Goal: Task Accomplishment & Management: Use online tool/utility

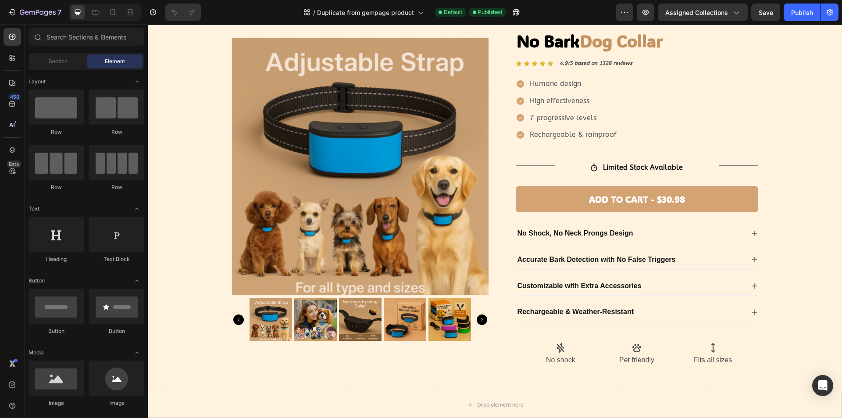
scroll to position [5, 0]
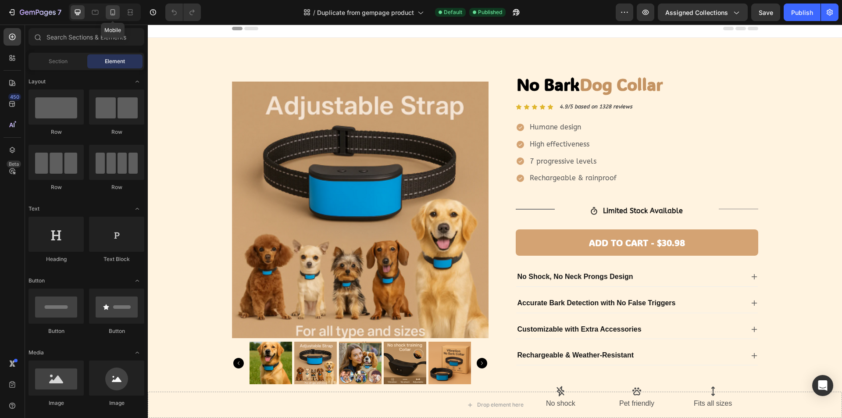
click at [111, 10] on icon at bounding box center [112, 12] width 9 height 9
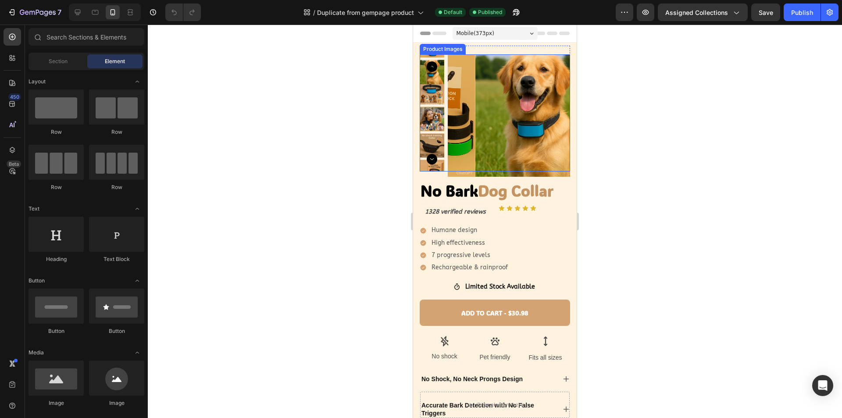
click at [430, 90] on img at bounding box center [432, 92] width 25 height 25
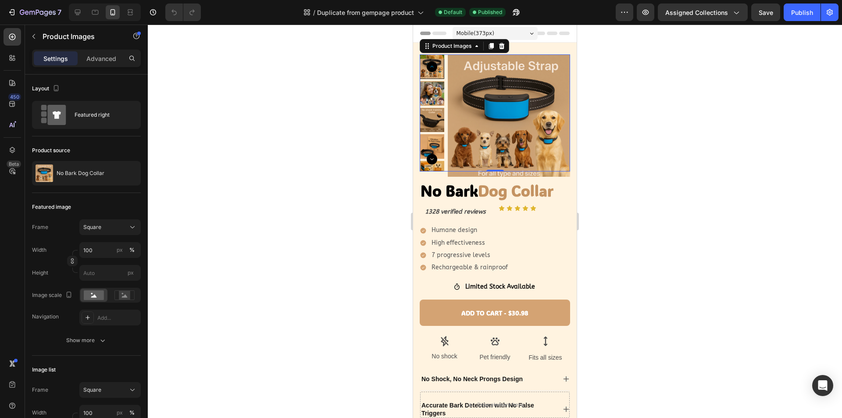
click at [433, 96] on img at bounding box center [432, 93] width 25 height 25
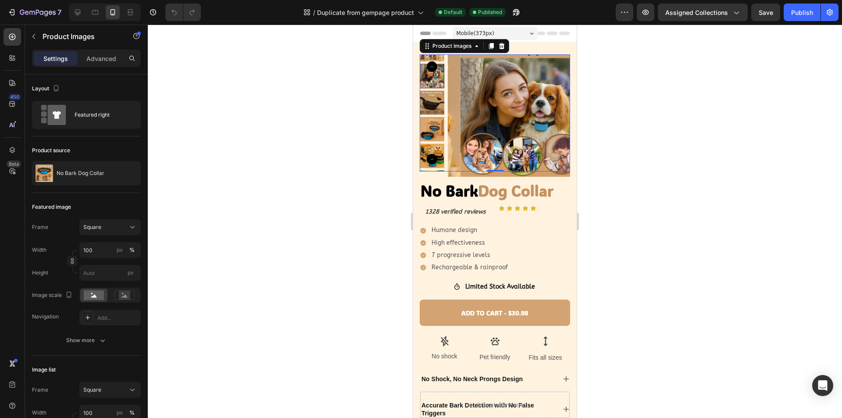
click at [433, 117] on img at bounding box center [432, 129] width 25 height 25
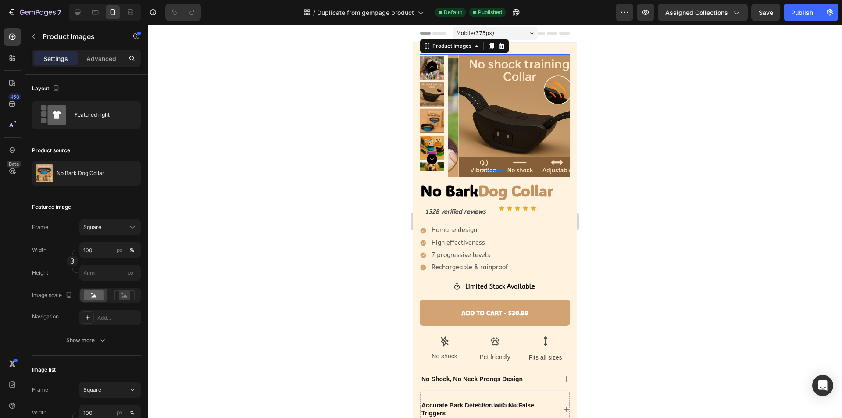
click at [432, 126] on div at bounding box center [432, 121] width 25 height 25
click at [433, 143] on img at bounding box center [432, 148] width 25 height 25
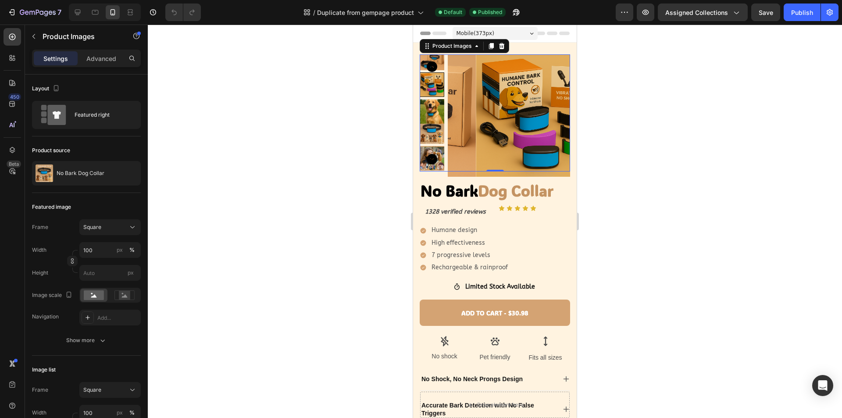
click at [435, 153] on img at bounding box center [432, 158] width 25 height 25
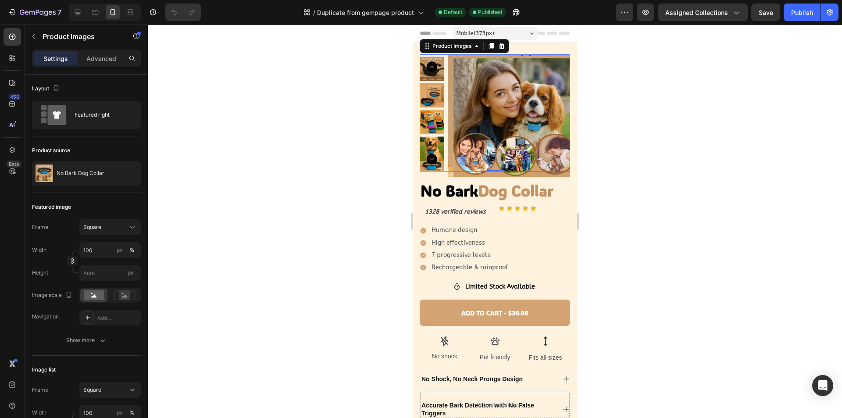
click at [434, 67] on icon "Carousel Back Arrow" at bounding box center [432, 66] width 11 height 11
click at [430, 67] on icon "Carousel Back Arrow" at bounding box center [432, 66] width 11 height 11
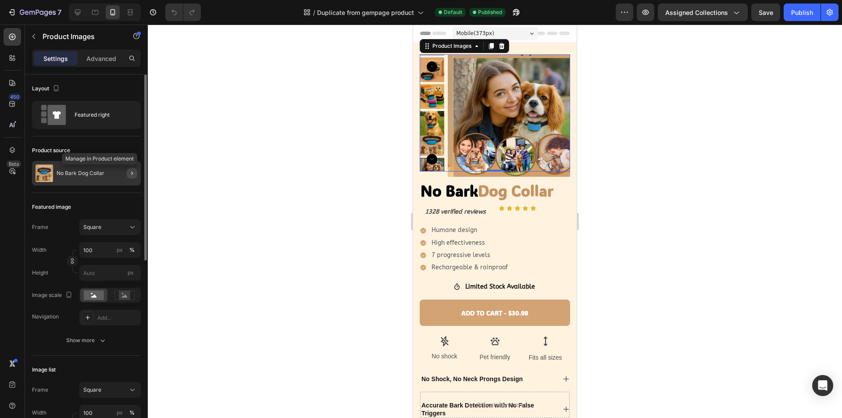
click at [131, 172] on icon "button" at bounding box center [132, 173] width 7 height 7
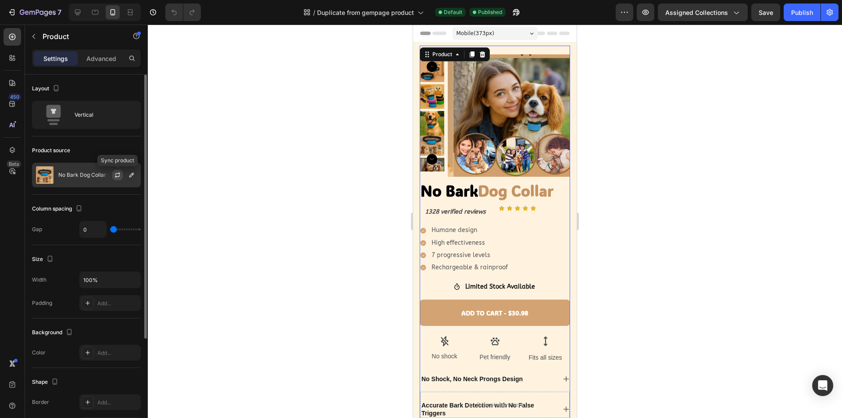
click at [117, 174] on icon "button" at bounding box center [117, 175] width 7 height 7
click at [75, 11] on icon at bounding box center [78, 13] width 6 height 6
type input "30"
type input "1200"
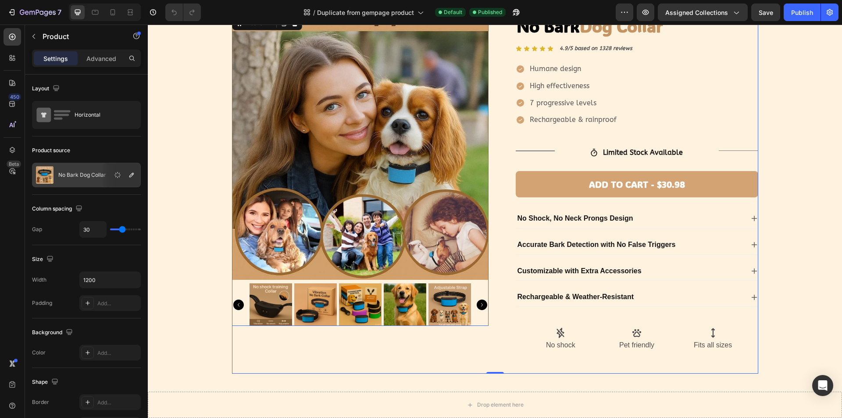
scroll to position [66, 0]
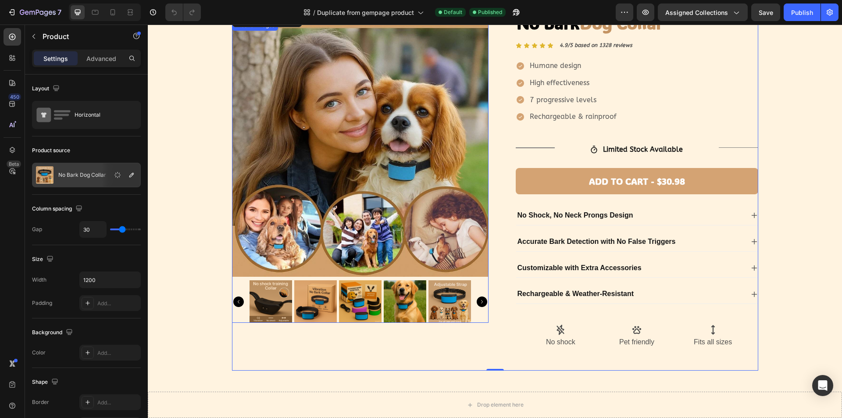
click at [361, 298] on img at bounding box center [360, 301] width 43 height 43
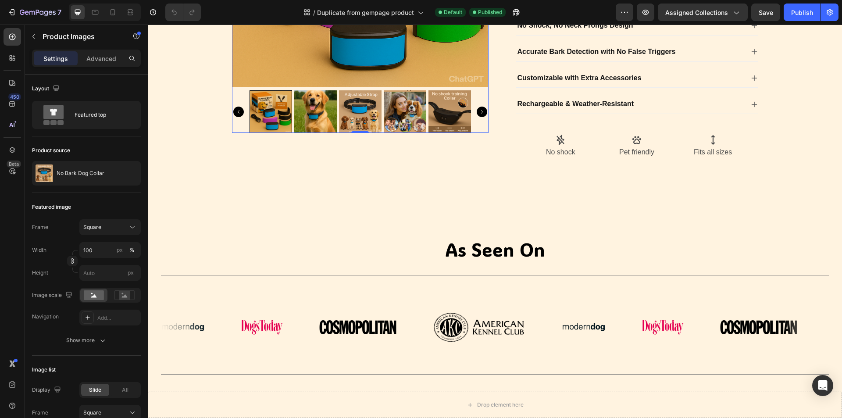
scroll to position [286, 0]
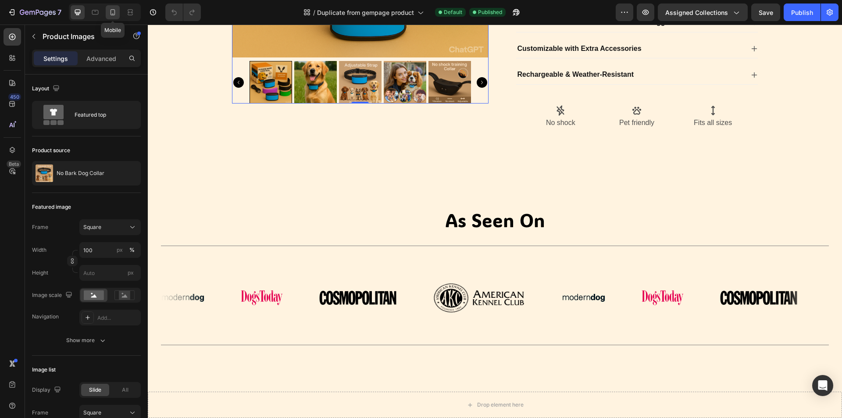
drag, startPoint x: 115, startPoint y: 12, endPoint x: 205, endPoint y: 161, distance: 174.0
click at [115, 12] on icon at bounding box center [113, 12] width 5 height 6
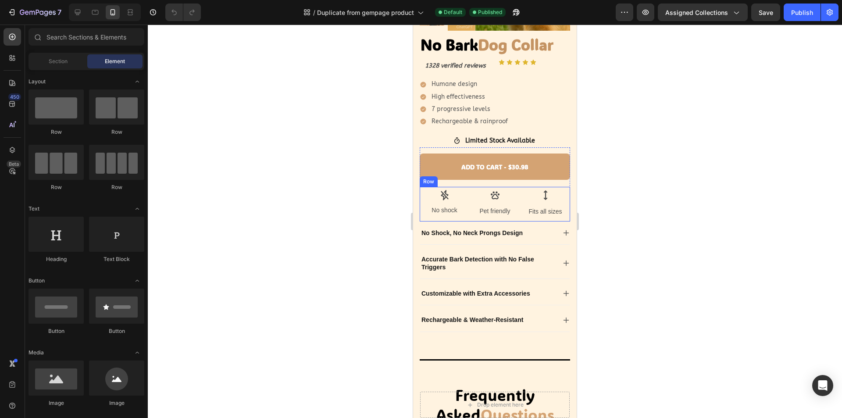
scroll to position [78, 0]
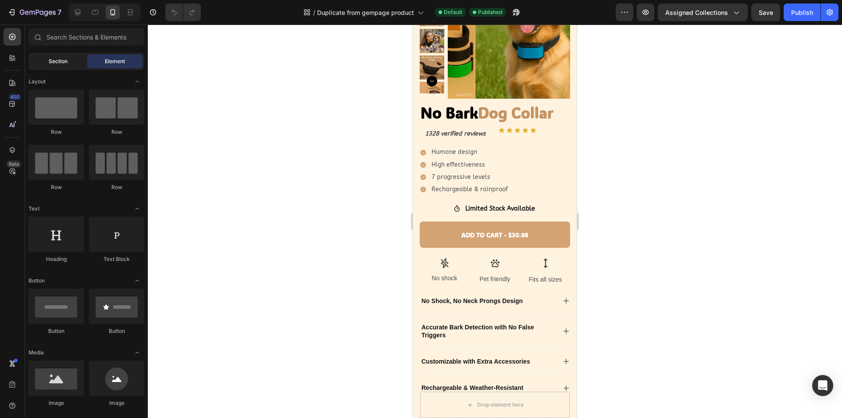
click at [58, 65] on span "Section" at bounding box center [58, 61] width 19 height 8
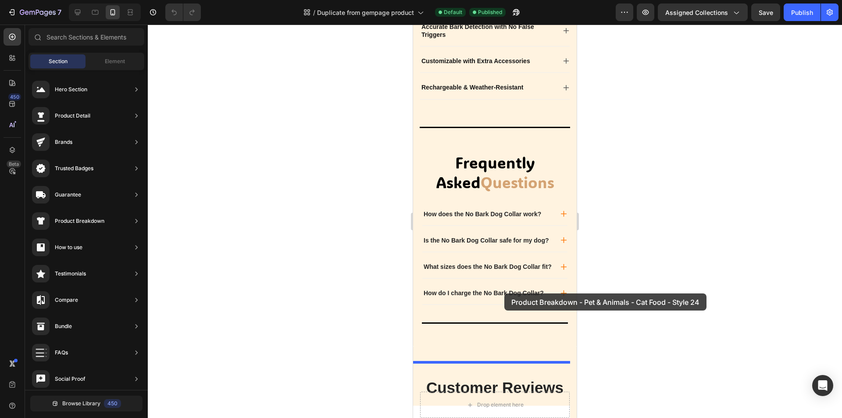
scroll to position [327, 0]
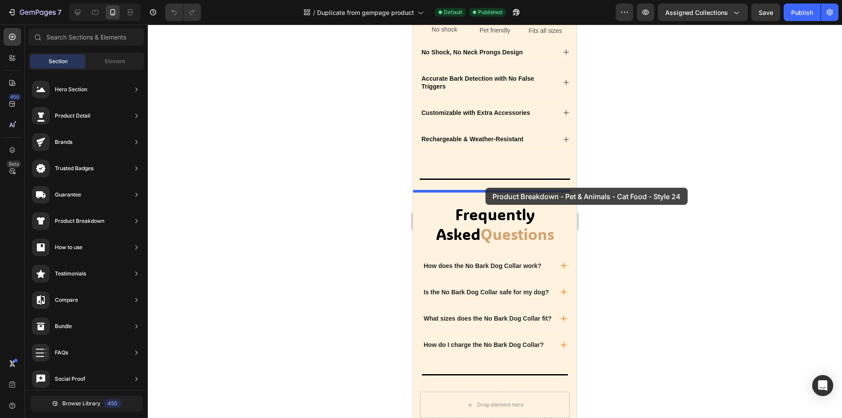
drag, startPoint x: 623, startPoint y: 248, endPoint x: 486, endPoint y: 188, distance: 150.5
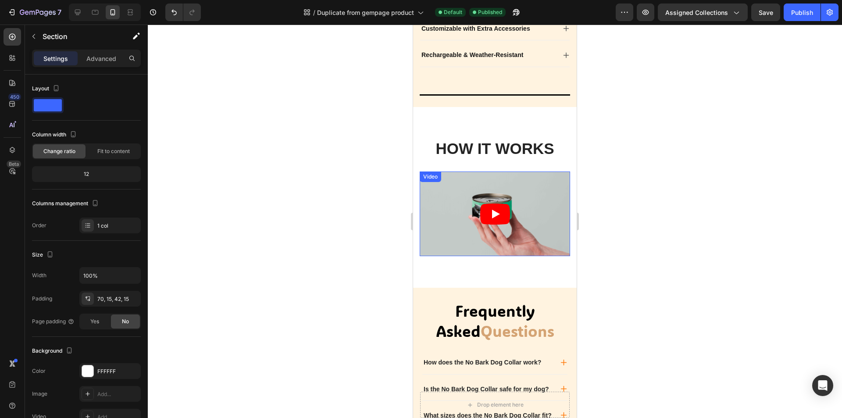
scroll to position [415, 0]
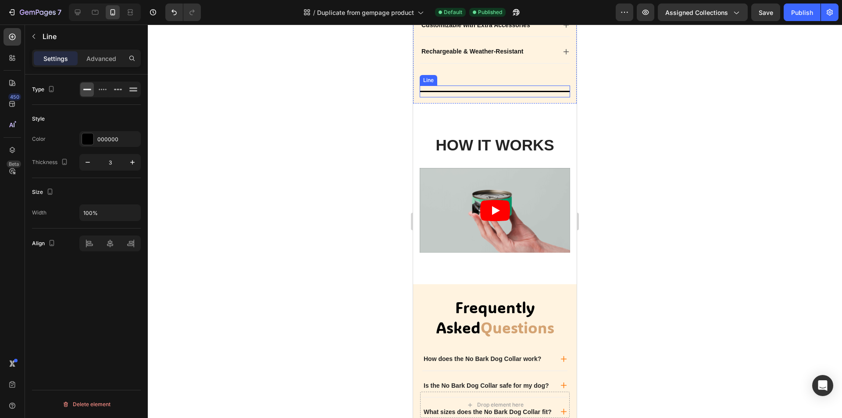
click at [438, 91] on div at bounding box center [495, 91] width 150 height 1
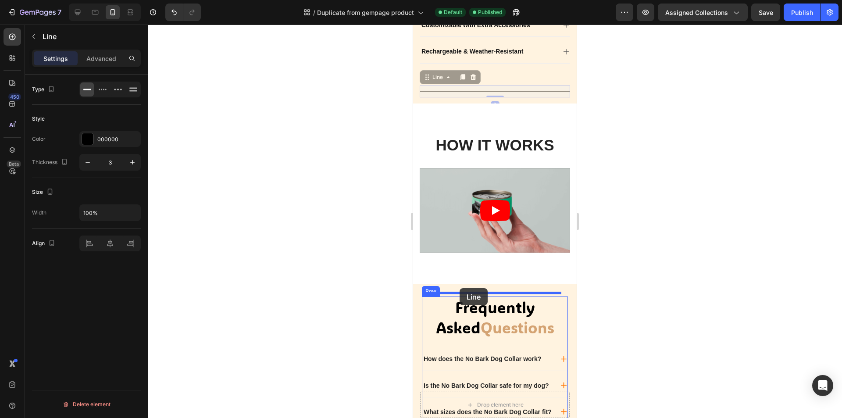
drag, startPoint x: 429, startPoint y: 87, endPoint x: 460, endPoint y: 288, distance: 203.4
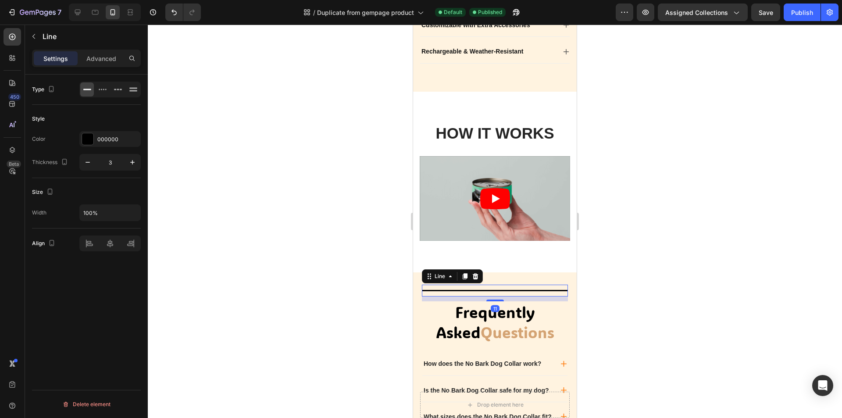
click at [616, 278] on div at bounding box center [495, 222] width 695 height 394
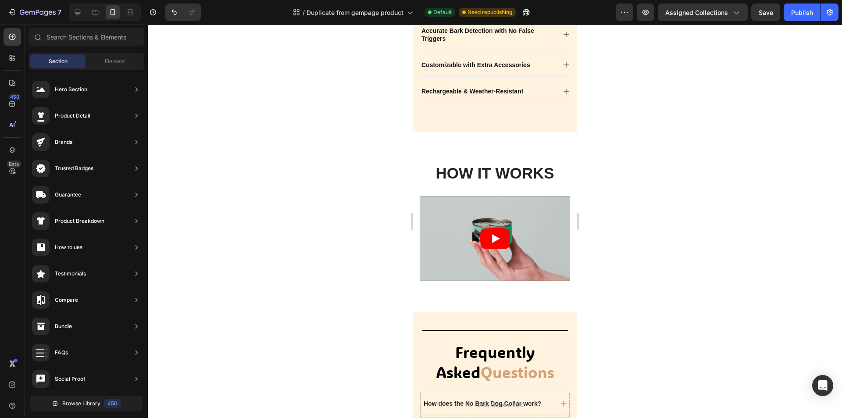
scroll to position [392, 0]
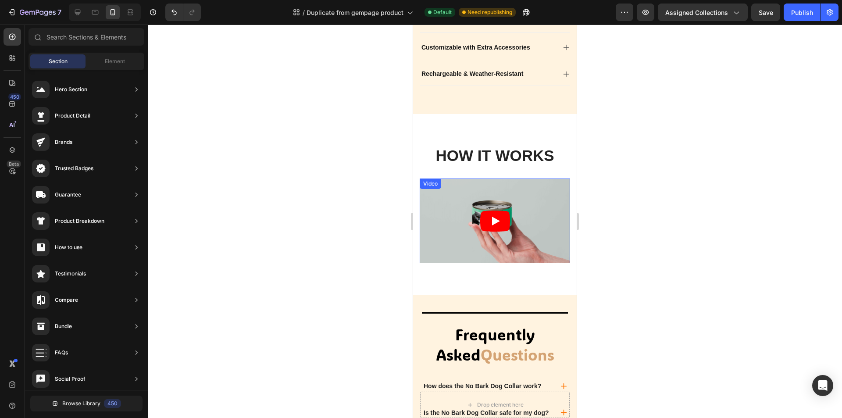
click at [529, 220] on article at bounding box center [495, 221] width 150 height 85
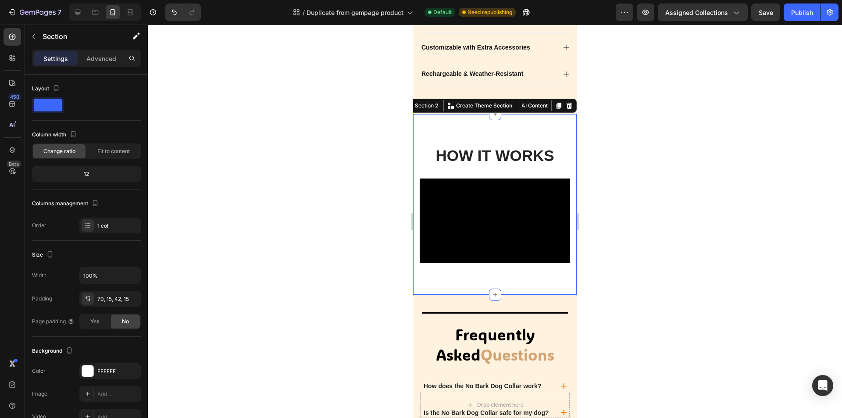
click at [536, 270] on div "HOW IT WORKS Heading Video Row Row" at bounding box center [495, 211] width 150 height 132
click at [566, 105] on icon at bounding box center [569, 105] width 7 height 7
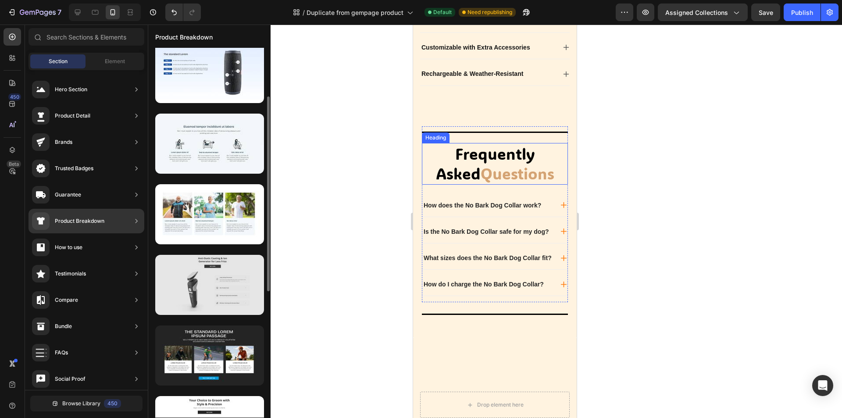
scroll to position [176, 0]
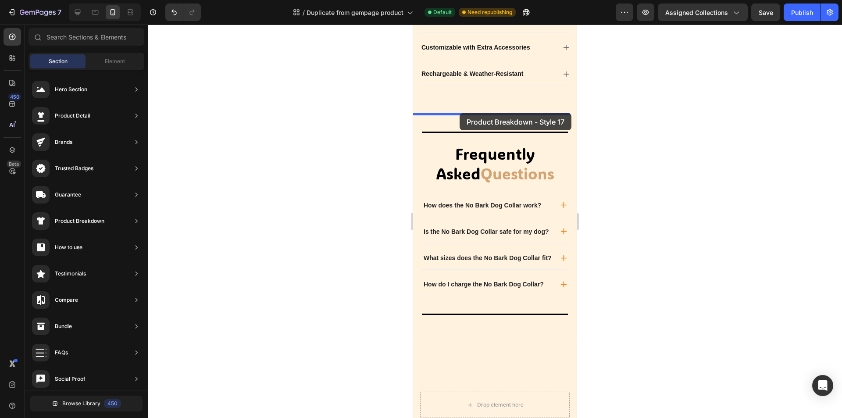
drag, startPoint x: 630, startPoint y: 273, endPoint x: 460, endPoint y: 113, distance: 233.4
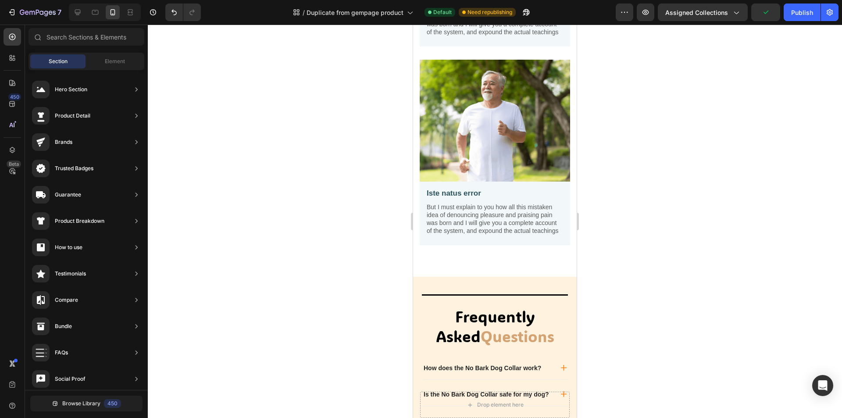
scroll to position [877, 0]
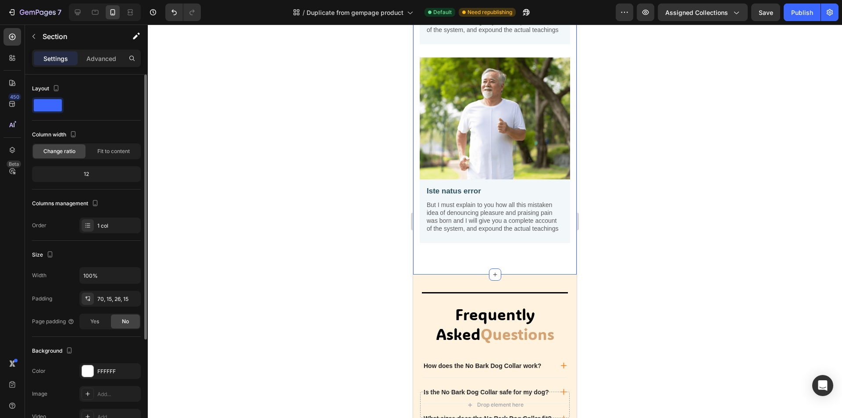
scroll to position [88, 0]
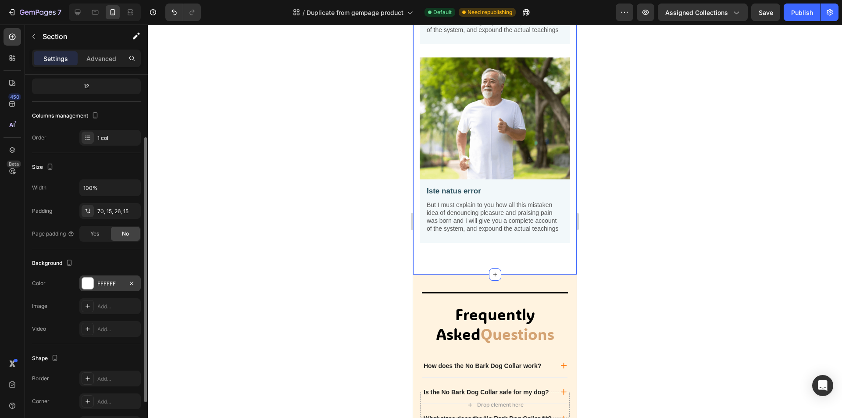
click at [86, 279] on div at bounding box center [87, 283] width 11 height 11
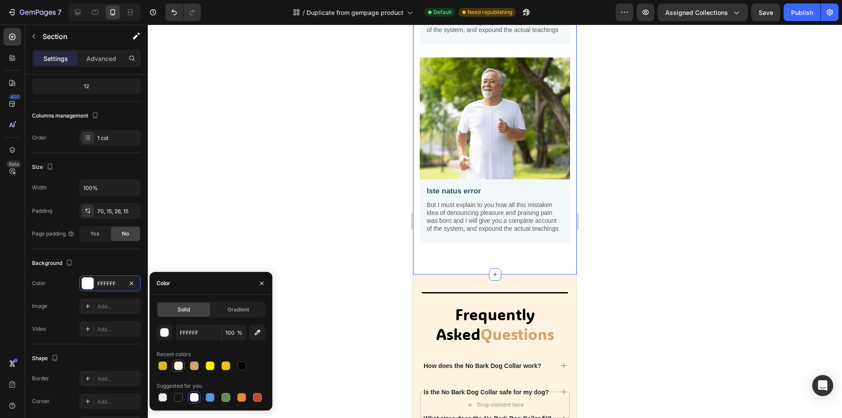
click at [181, 367] on div at bounding box center [178, 366] width 9 height 9
type input "FFF3E0"
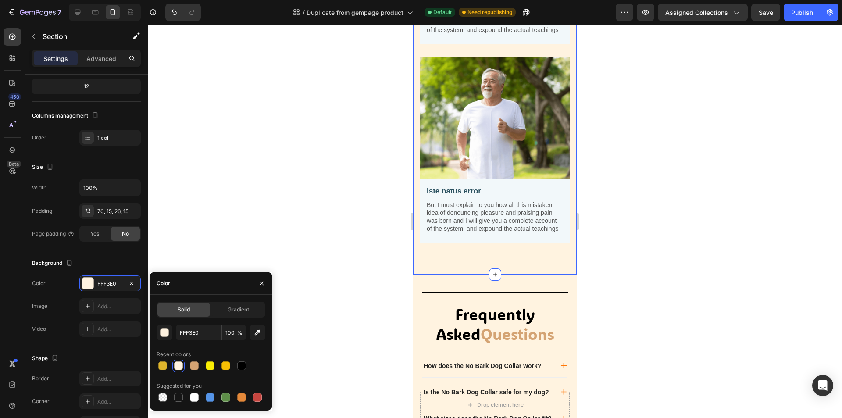
click at [340, 266] on div at bounding box center [495, 222] width 695 height 394
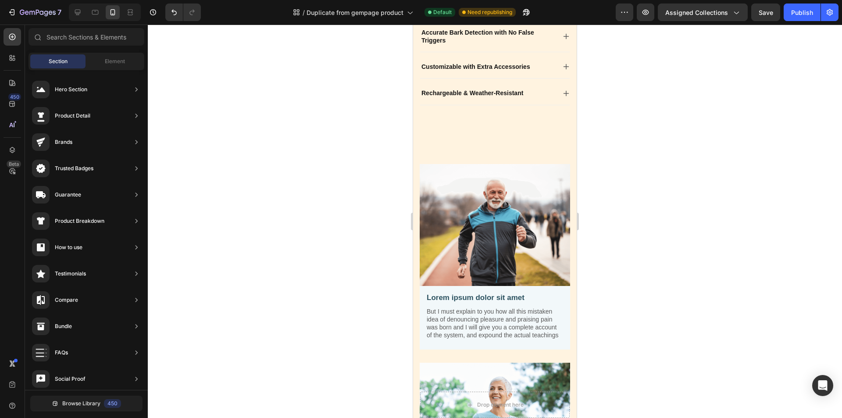
scroll to position [390, 0]
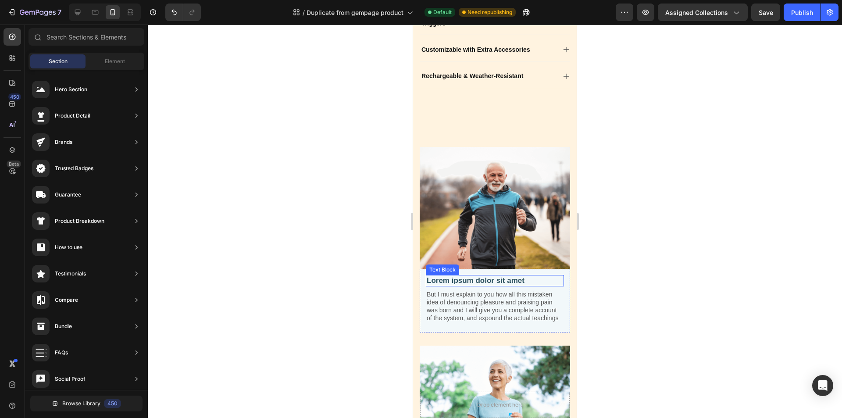
click at [556, 276] on p "Lorem ipsum dolor sit amet" at bounding box center [495, 281] width 136 height 10
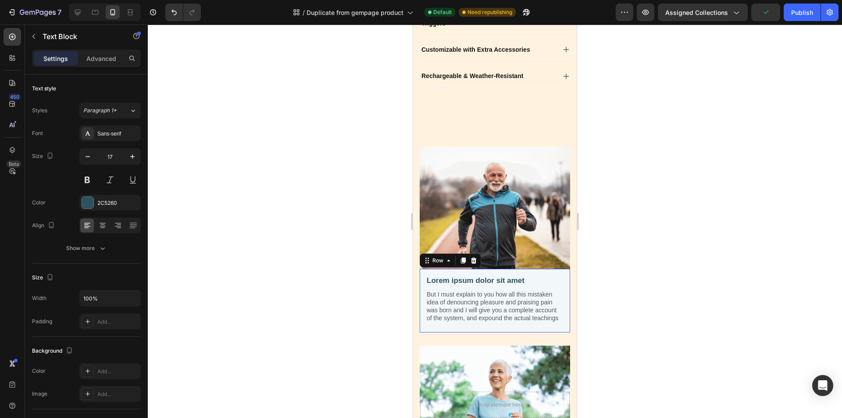
click at [447, 329] on div "Lorem ipsum dolor sit amet Text Block But I must explain to you how all this mi…" at bounding box center [495, 302] width 138 height 54
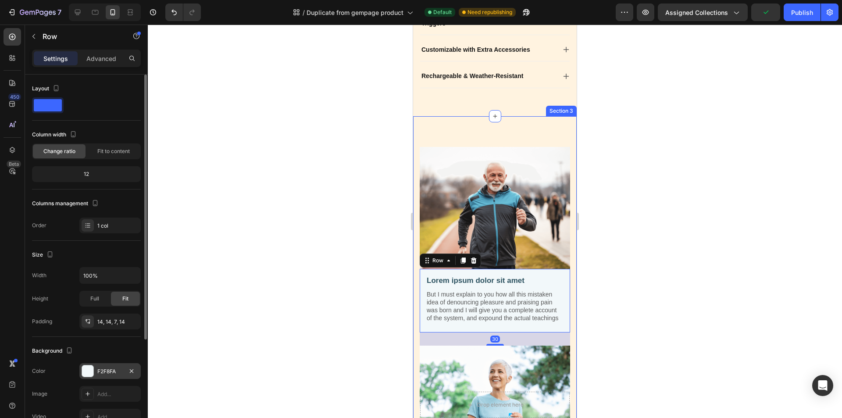
click at [92, 370] on div at bounding box center [87, 370] width 11 height 11
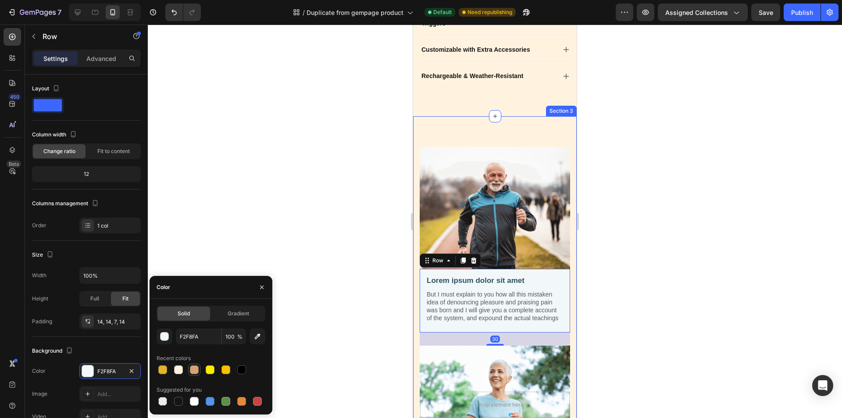
click at [193, 371] on div at bounding box center [194, 369] width 9 height 9
type input "D4A373"
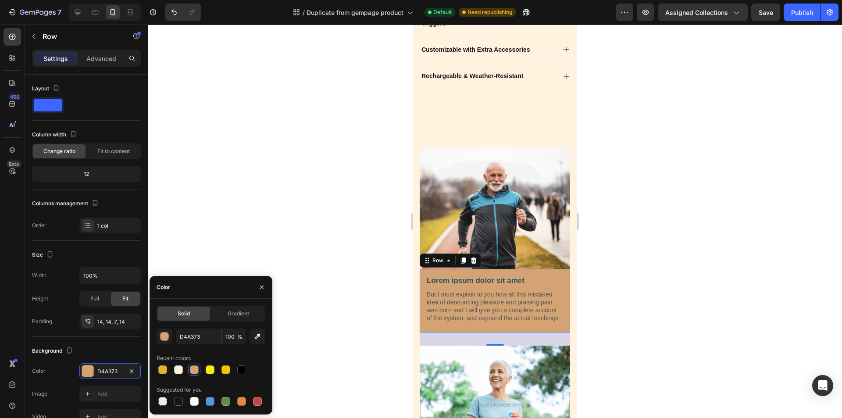
click at [624, 250] on div at bounding box center [495, 222] width 695 height 394
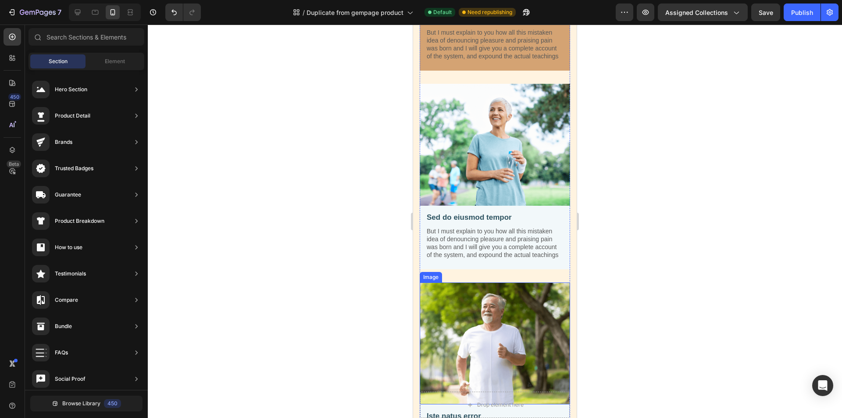
scroll to position [673, 0]
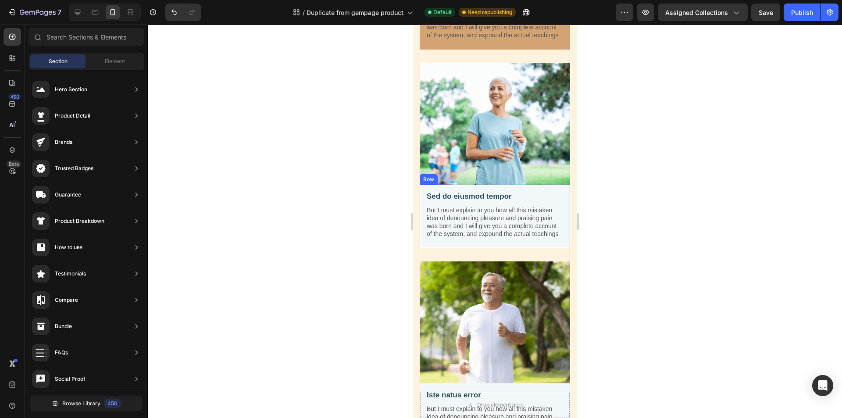
click at [487, 245] on div "Sed do eiusmod tempor Text Block But I must explain to you how all this mistake…" at bounding box center [495, 218] width 138 height 54
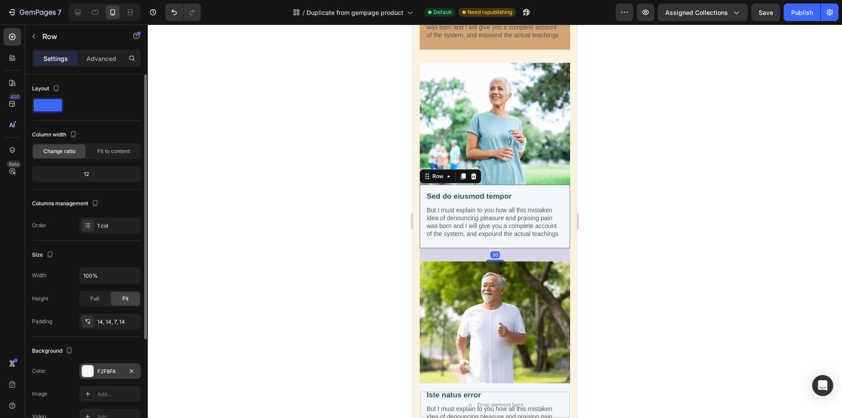
click at [94, 373] on div "F2F8FA" at bounding box center [109, 371] width 61 height 16
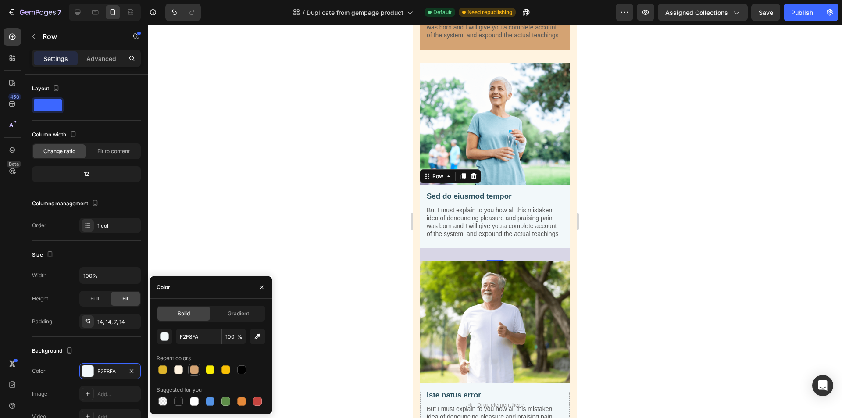
click at [196, 370] on div at bounding box center [194, 369] width 9 height 9
type input "D4A373"
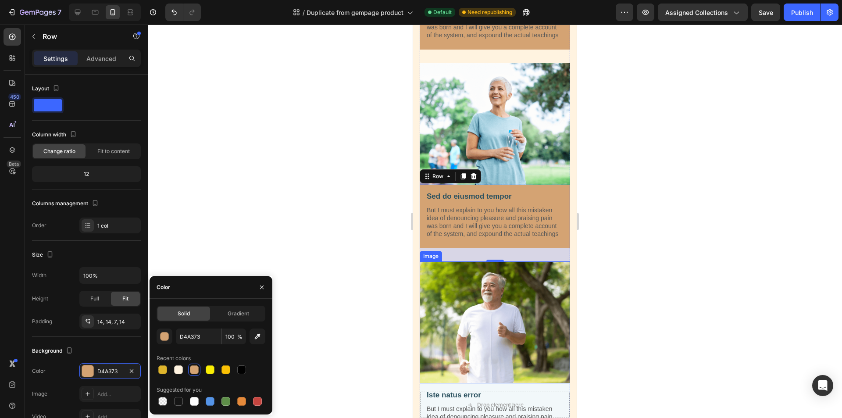
scroll to position [805, 0]
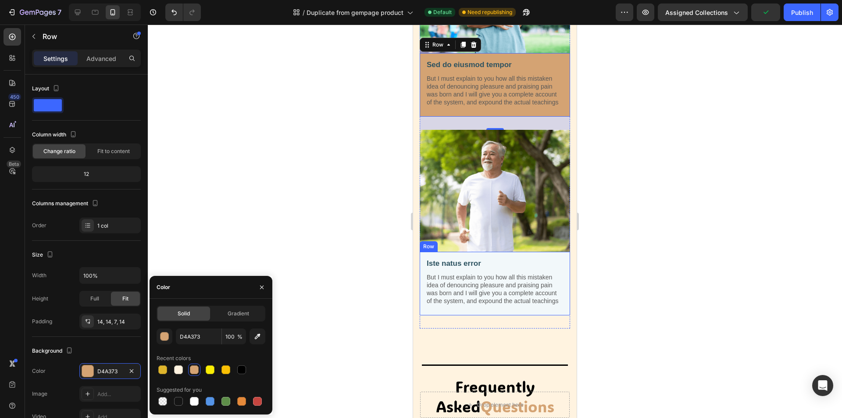
click at [465, 312] on div "Iste natus error Text Block But I must explain to you how all this mistaken ide…" at bounding box center [495, 285] width 138 height 54
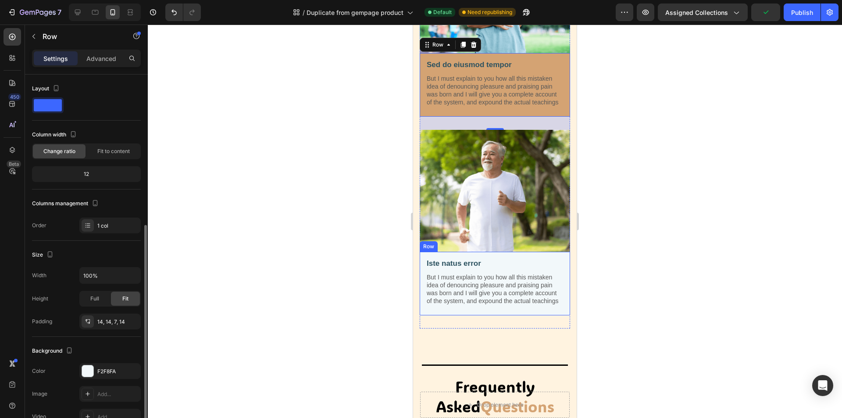
scroll to position [88, 0]
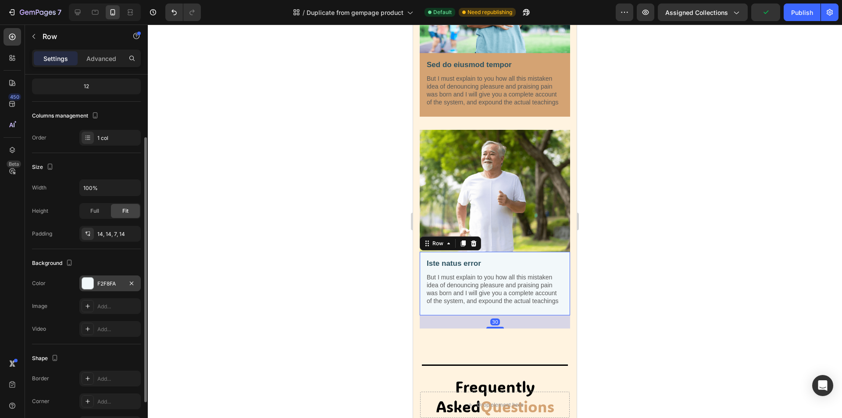
click at [90, 285] on div at bounding box center [87, 283] width 11 height 11
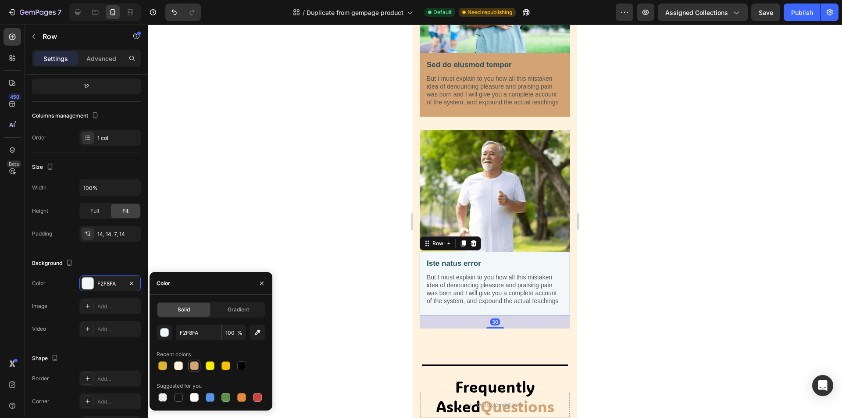
click at [193, 364] on div at bounding box center [194, 366] width 9 height 9
type input "D4A373"
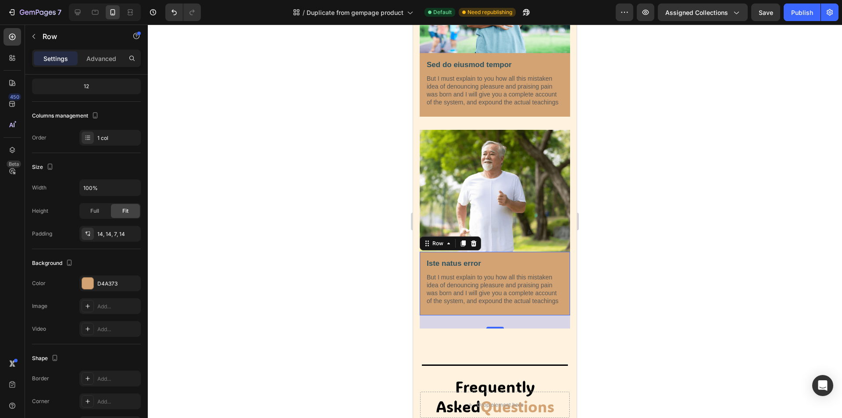
click at [324, 332] on div at bounding box center [495, 222] width 695 height 394
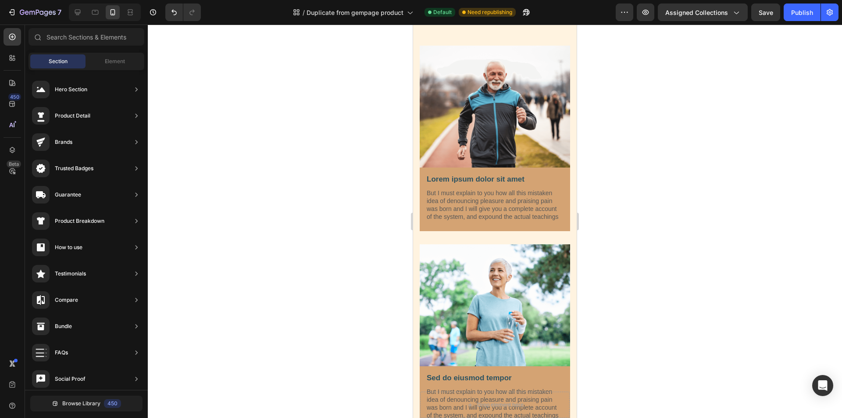
scroll to position [444, 0]
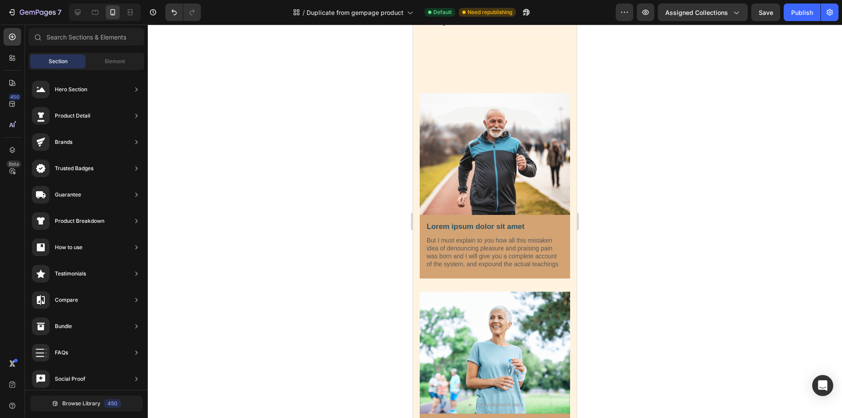
drag, startPoint x: 575, startPoint y: 119, endPoint x: 994, endPoint y: 201, distance: 427.2
click at [519, 275] on div "Lorem ipsum dolor sit amet Text Block But I must explain to you how all this mi…" at bounding box center [495, 248] width 138 height 54
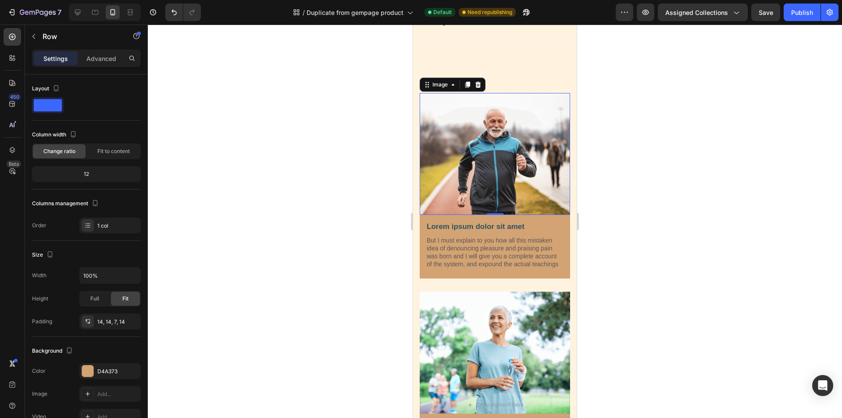
click at [541, 176] on img at bounding box center [495, 154] width 150 height 122
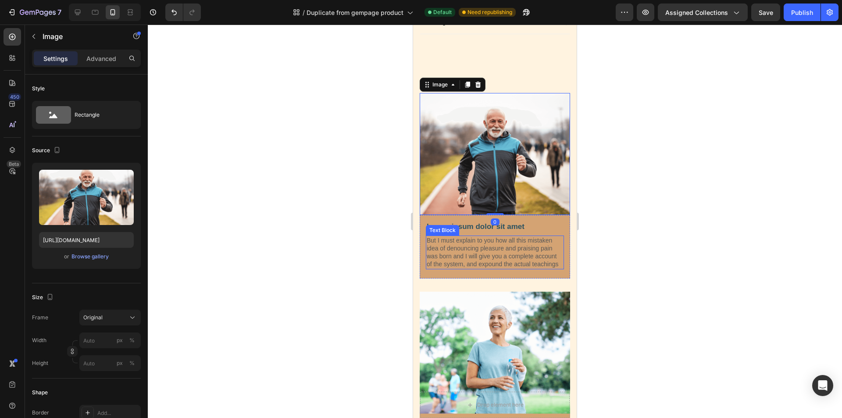
click at [504, 266] on p "But I must explain to you how all this mistaken idea of denouncing pleasure and…" at bounding box center [495, 252] width 136 height 32
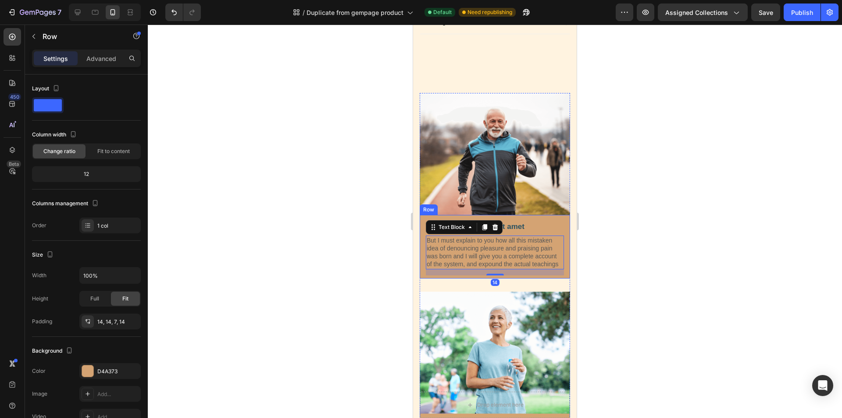
click at [422, 271] on div "Lorem ipsum dolor sit amet Text Block But I must explain to you how all this mi…" at bounding box center [495, 247] width 150 height 64
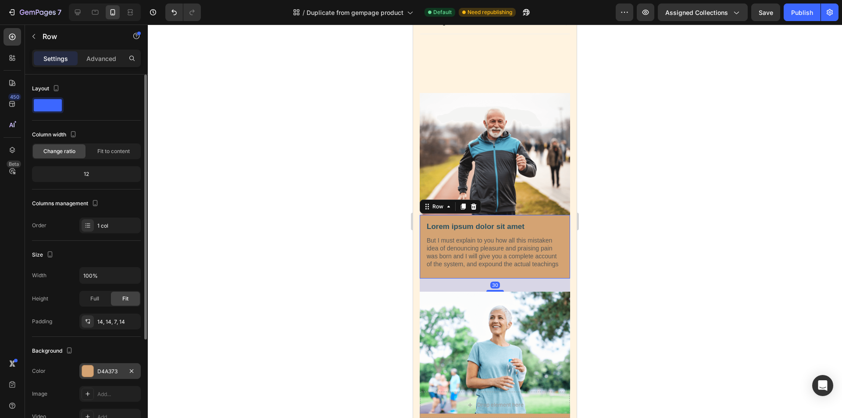
click at [86, 375] on div at bounding box center [87, 370] width 11 height 11
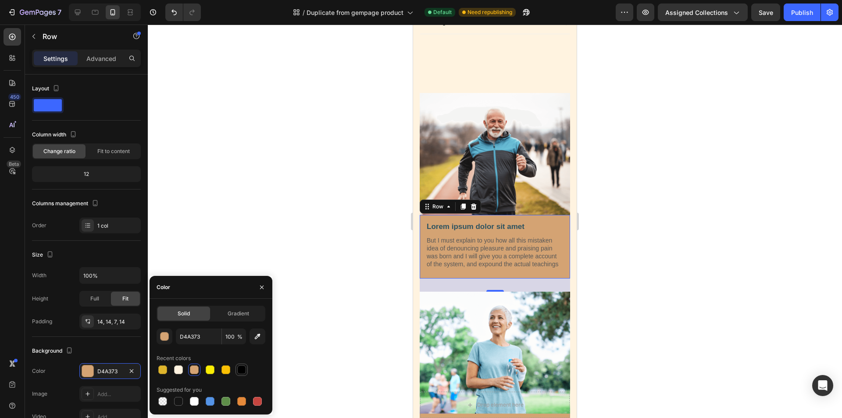
click at [239, 373] on div at bounding box center [241, 369] width 9 height 9
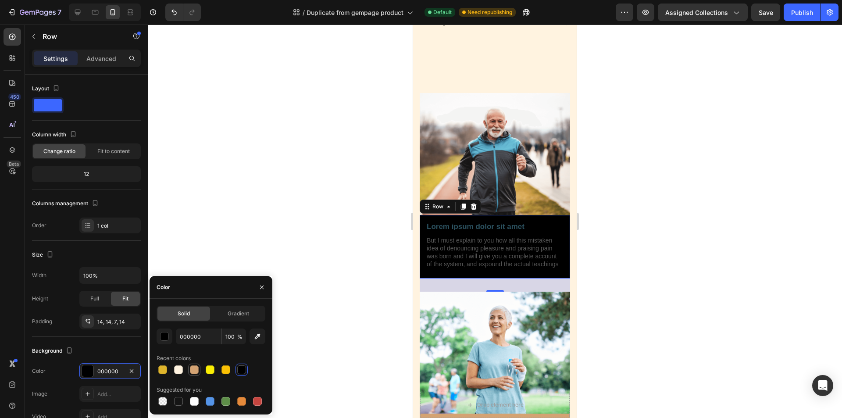
click at [192, 369] on div at bounding box center [194, 369] width 9 height 9
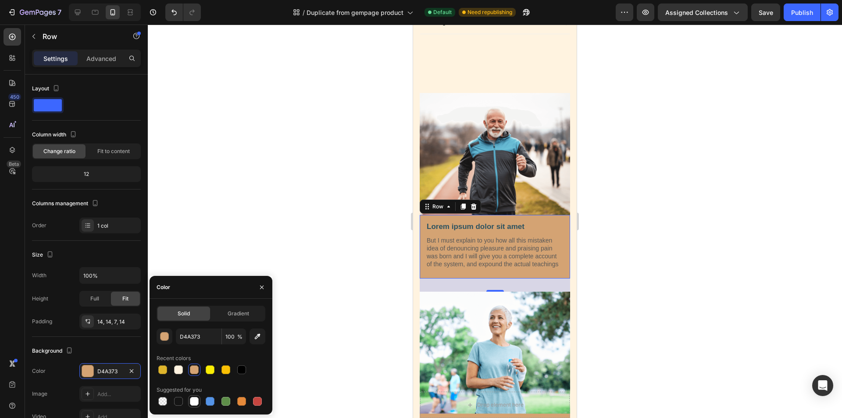
drag, startPoint x: 195, startPoint y: 398, endPoint x: 200, endPoint y: 395, distance: 5.3
click at [195, 398] on div at bounding box center [194, 401] width 9 height 9
type input "FFFFFF"
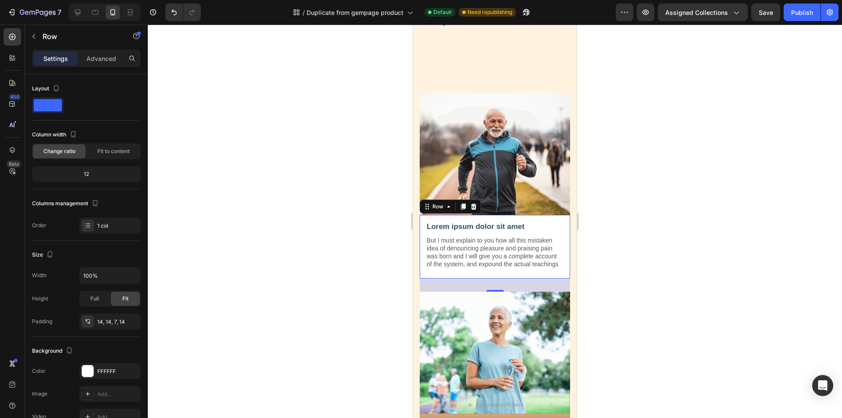
drag, startPoint x: 340, startPoint y: 346, endPoint x: 350, endPoint y: 343, distance: 10.4
click at [340, 345] on div at bounding box center [495, 222] width 695 height 394
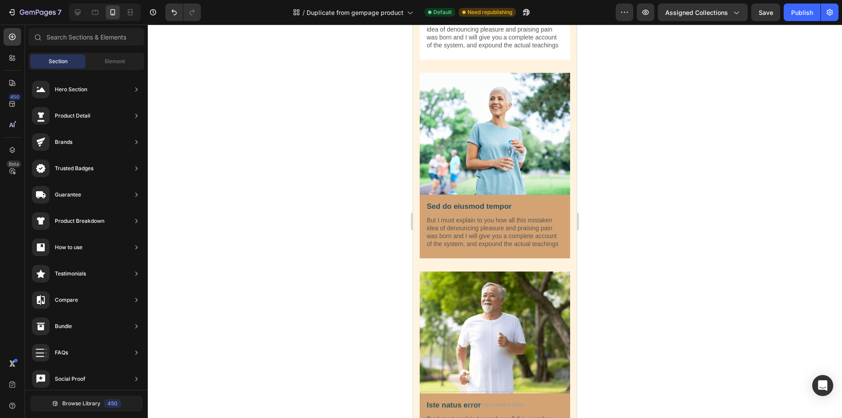
scroll to position [678, 0]
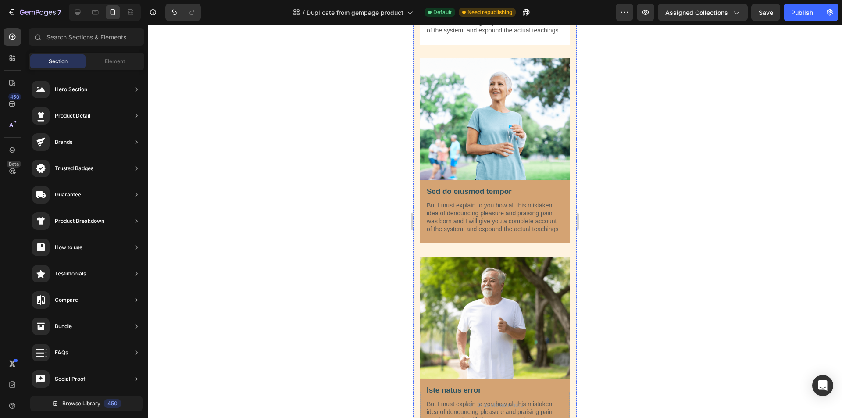
click at [519, 244] on div "Sed do eiusmod tempor Text Block But I must explain to you how all this mistake…" at bounding box center [495, 212] width 150 height 64
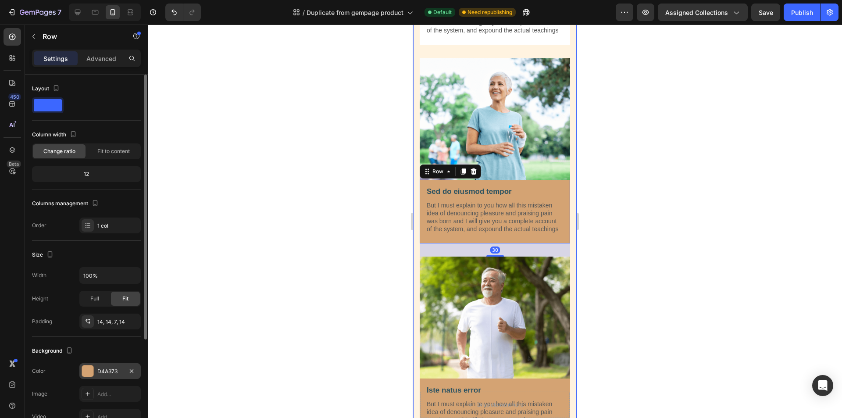
click at [94, 369] on div "D4A373" at bounding box center [109, 371] width 61 height 16
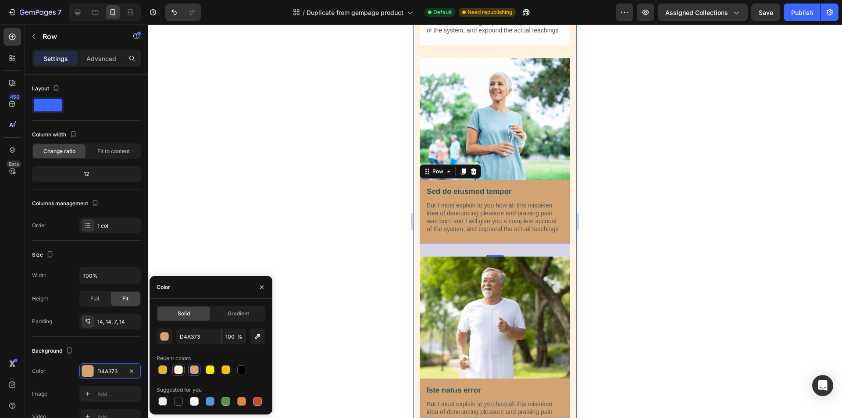
click at [179, 371] on div at bounding box center [178, 369] width 9 height 9
type input "FFF3E0"
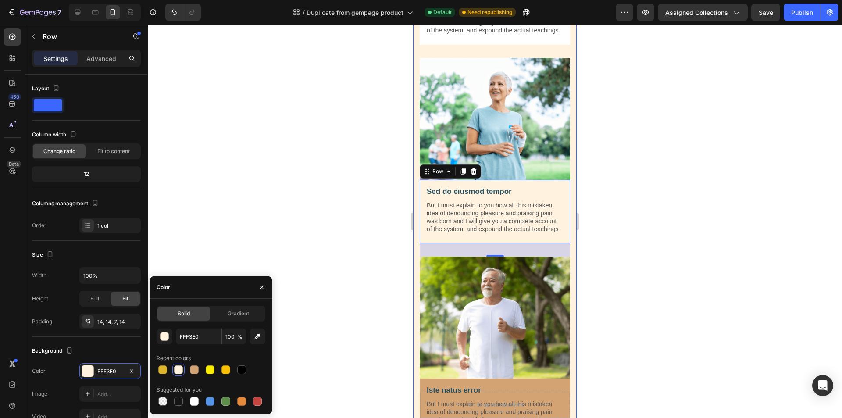
click at [327, 320] on div at bounding box center [495, 222] width 695 height 394
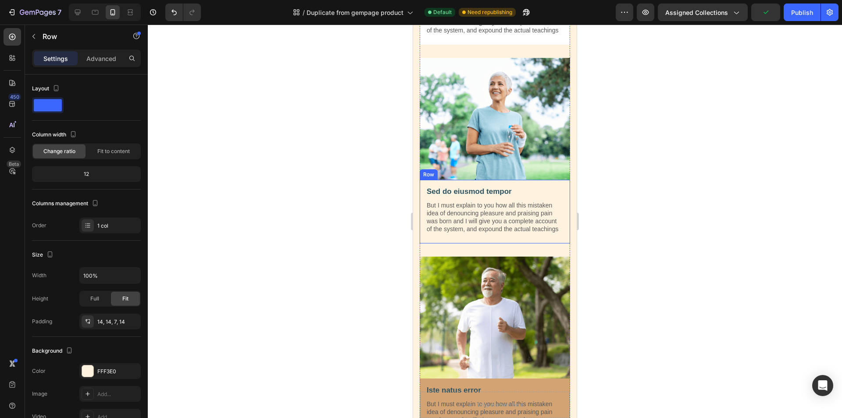
click at [510, 240] on div "Sed do eiusmod tempor Text Block But I must explain to you how all this mistake…" at bounding box center [495, 213] width 138 height 54
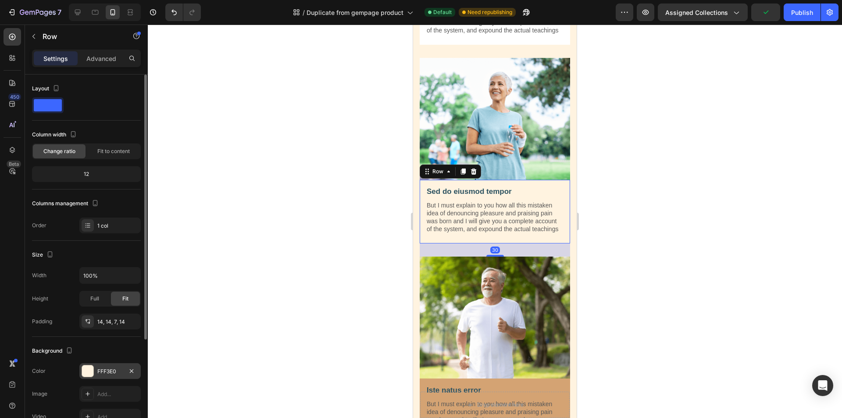
click at [89, 373] on div at bounding box center [87, 370] width 11 height 11
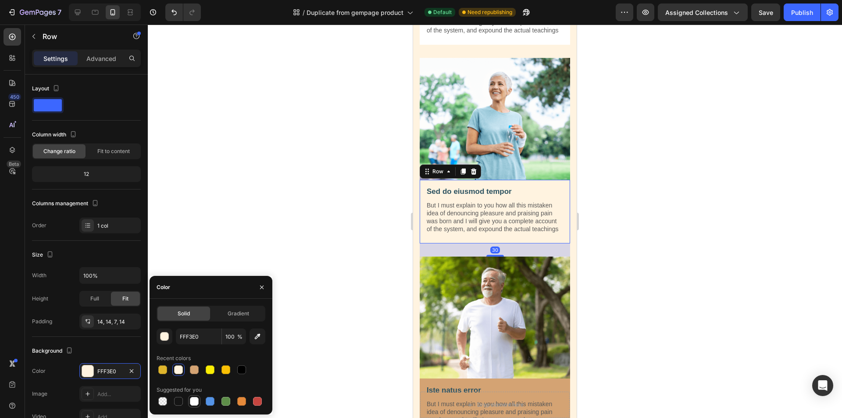
click at [197, 400] on div at bounding box center [194, 401] width 9 height 9
type input "FFFFFF"
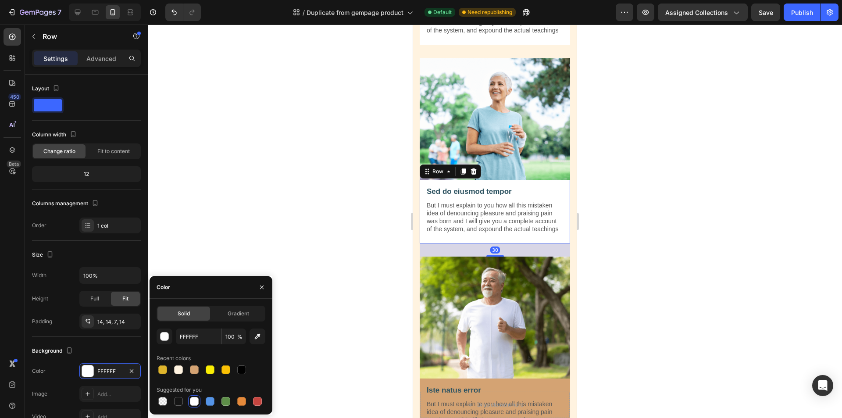
click at [331, 312] on div at bounding box center [495, 222] width 695 height 394
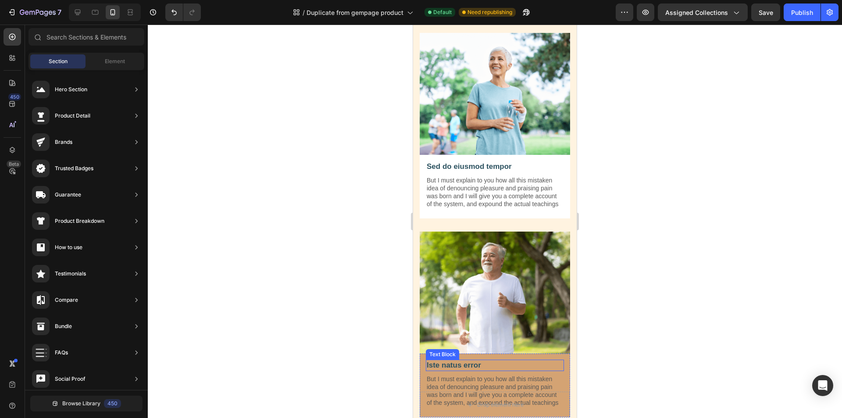
scroll to position [810, 0]
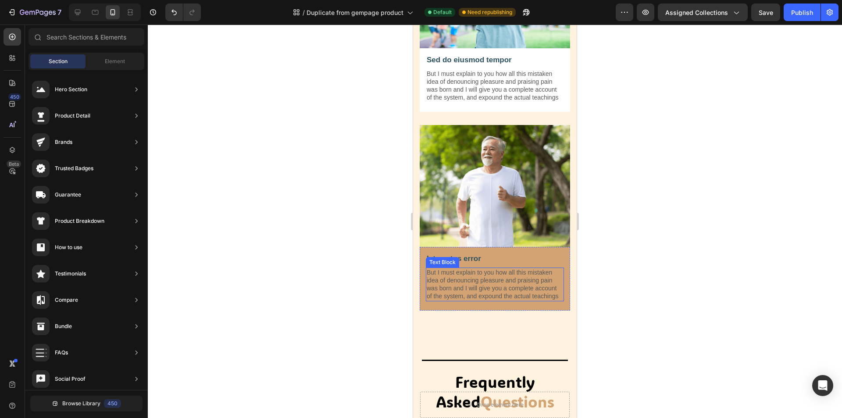
click at [448, 301] on div "But I must explain to you how all this mistaken idea of denouncing pleasure and…" at bounding box center [495, 285] width 138 height 34
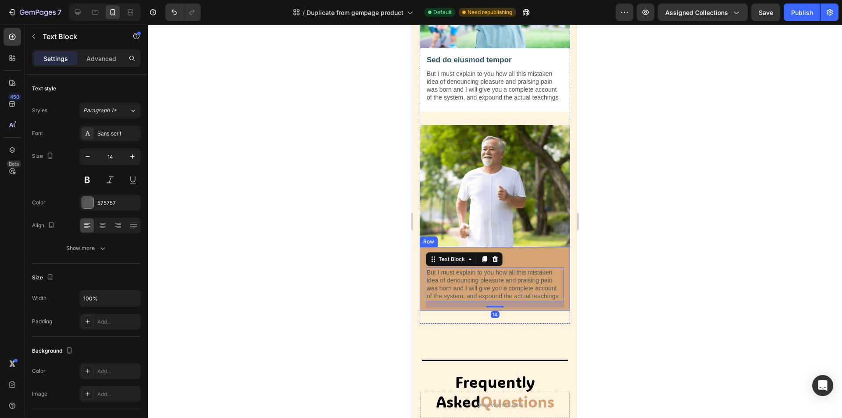
click at [425, 310] on div "Iste natus error Text Block But I must explain to you how all this mistaken ide…" at bounding box center [495, 279] width 150 height 64
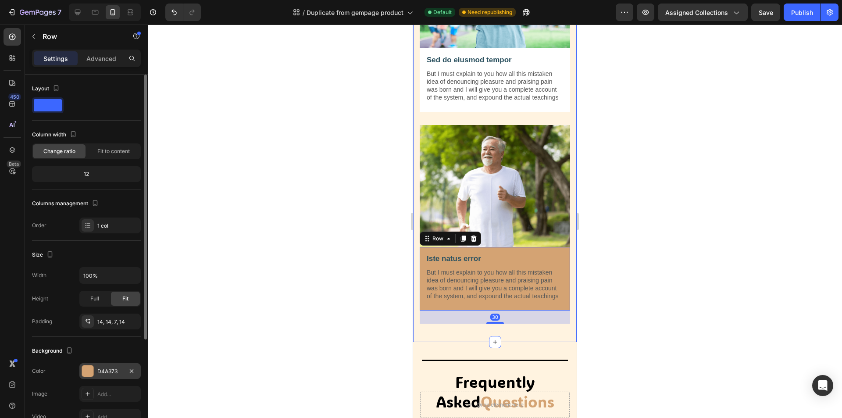
click at [85, 369] on div at bounding box center [87, 370] width 11 height 11
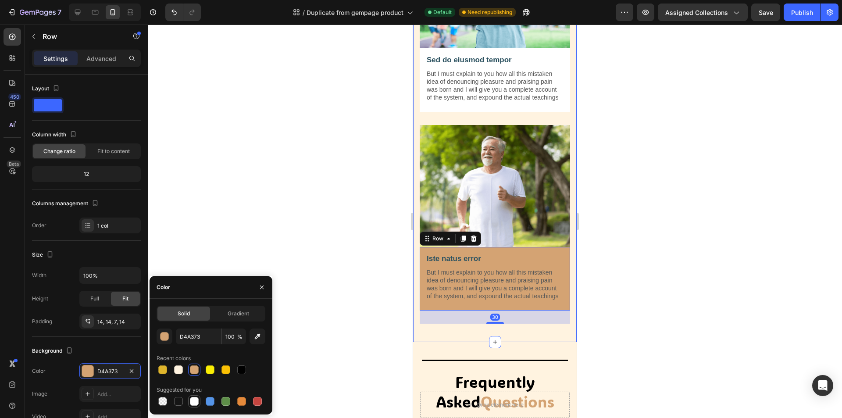
click at [198, 400] on div at bounding box center [194, 401] width 9 height 9
type input "FFFFFF"
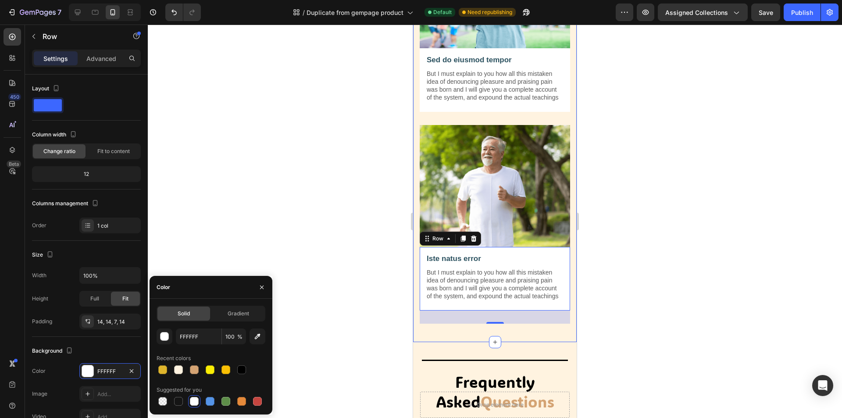
click at [357, 356] on div at bounding box center [495, 222] width 695 height 394
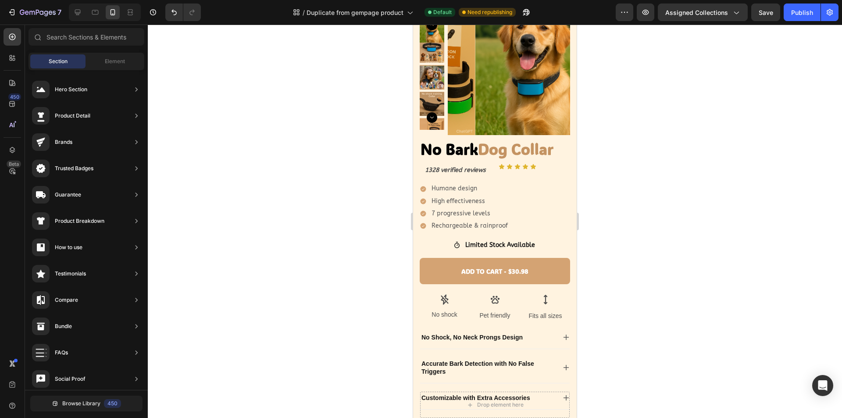
scroll to position [29, 0]
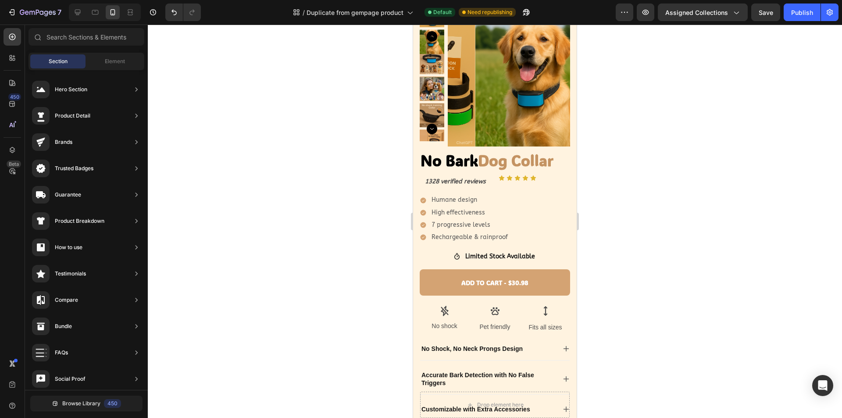
drag, startPoint x: 573, startPoint y: 231, endPoint x: 1021, endPoint y: 96, distance: 468.3
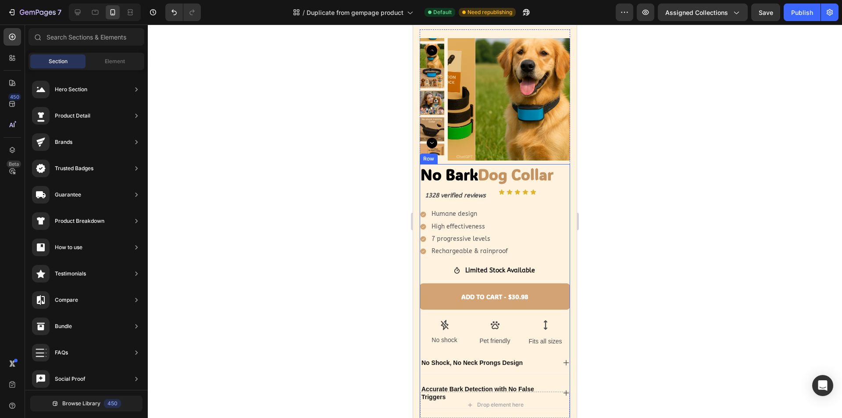
scroll to position [0, 0]
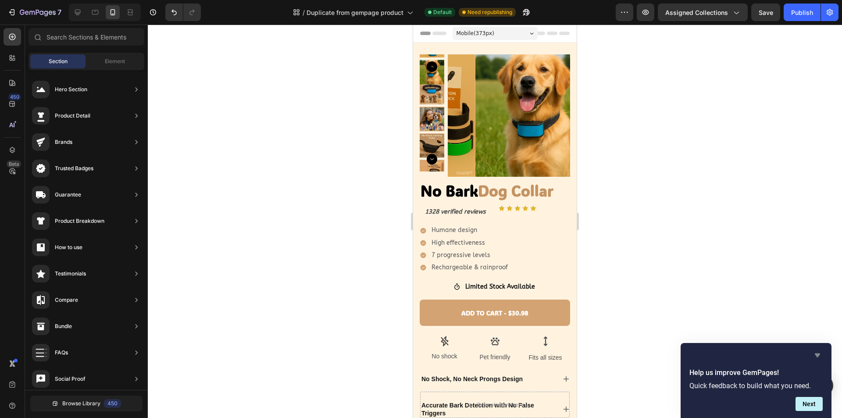
click at [821, 354] on icon "Hide survey" at bounding box center [818, 355] width 11 height 11
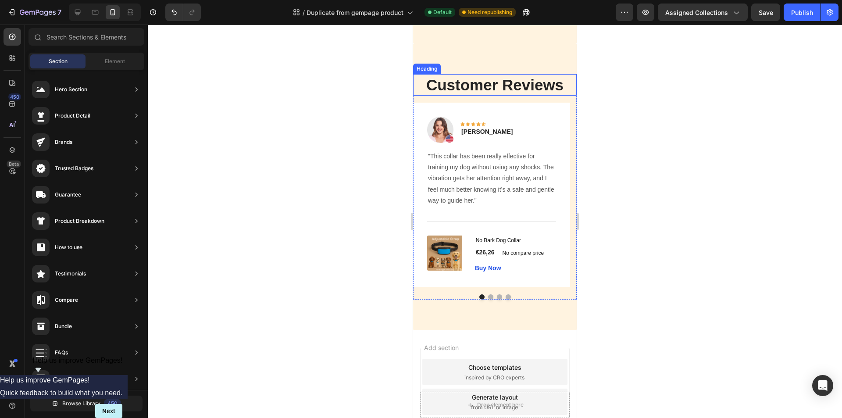
scroll to position [1374, 0]
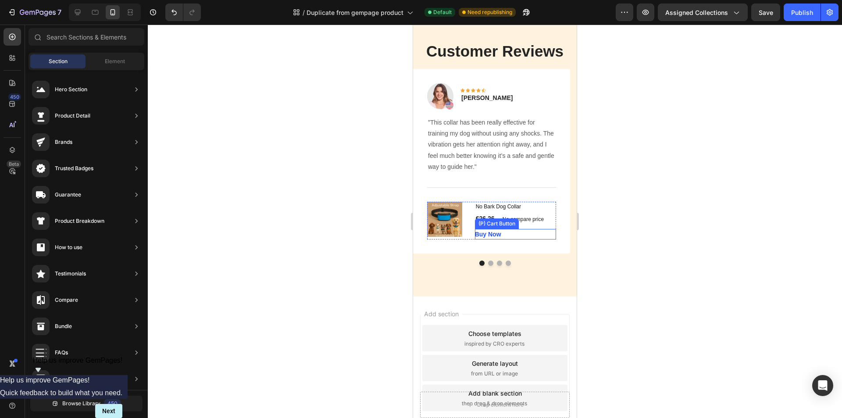
click at [546, 240] on div "Buy Now (P) Cart Button" at bounding box center [515, 234] width 81 height 11
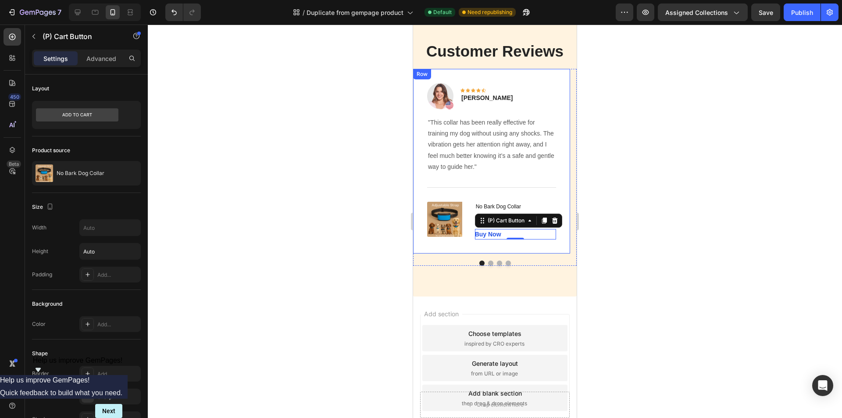
click at [560, 254] on div "Image Icon Icon Icon Icon Icon Row [PERSON_NAME] Text block Row "This collar ha…" at bounding box center [491, 161] width 157 height 185
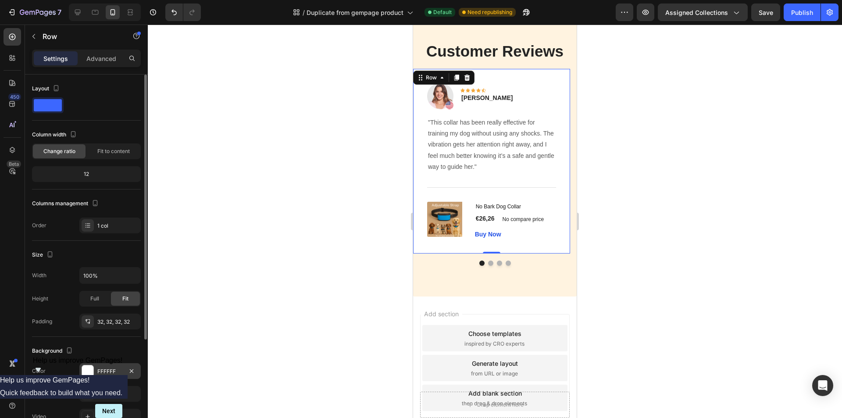
click at [90, 373] on div at bounding box center [87, 370] width 11 height 11
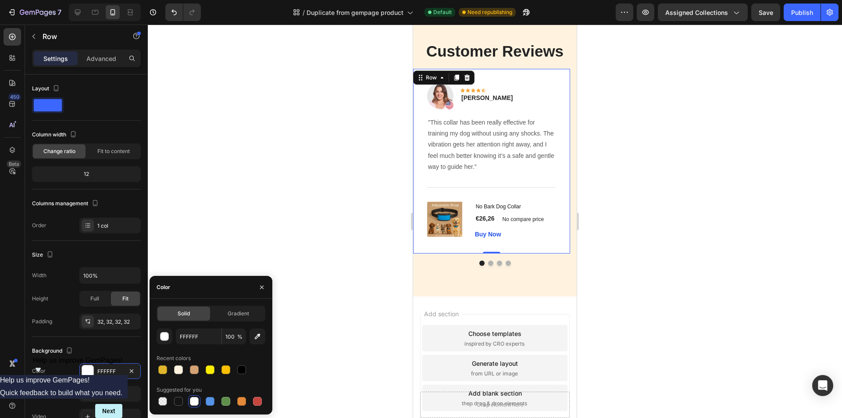
click at [326, 352] on div at bounding box center [495, 222] width 695 height 394
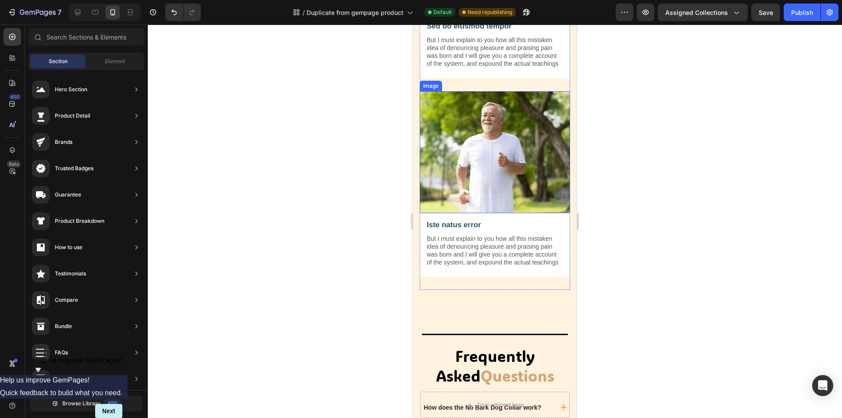
scroll to position [803, 0]
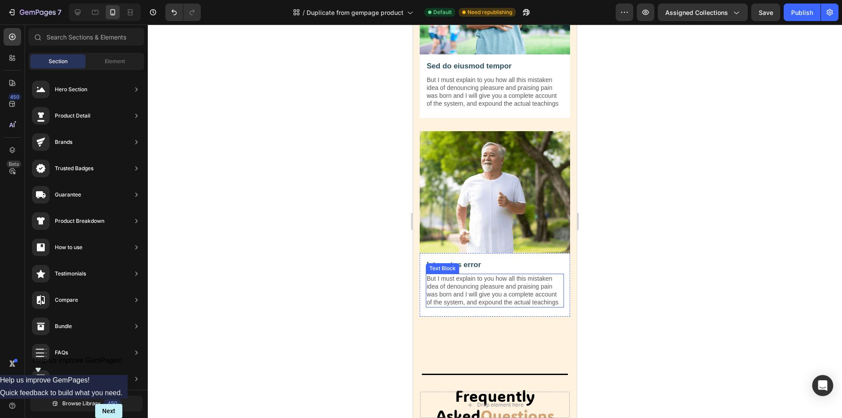
click at [462, 301] on p "But I must explain to you how all this mistaken idea of denouncing pleasure and…" at bounding box center [495, 291] width 136 height 32
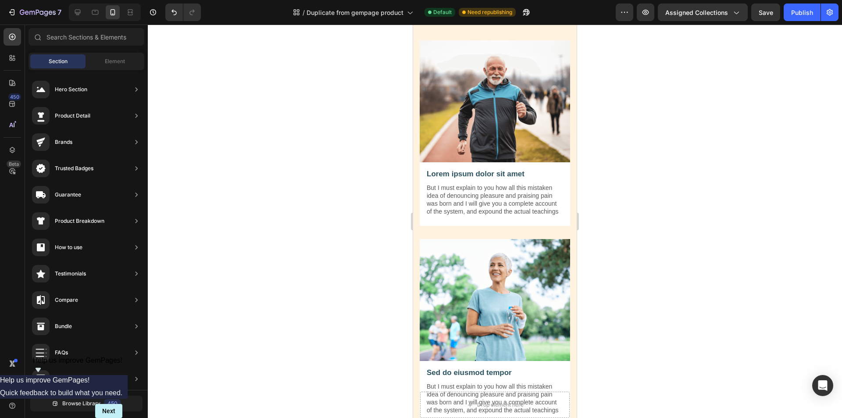
scroll to position [499, 0]
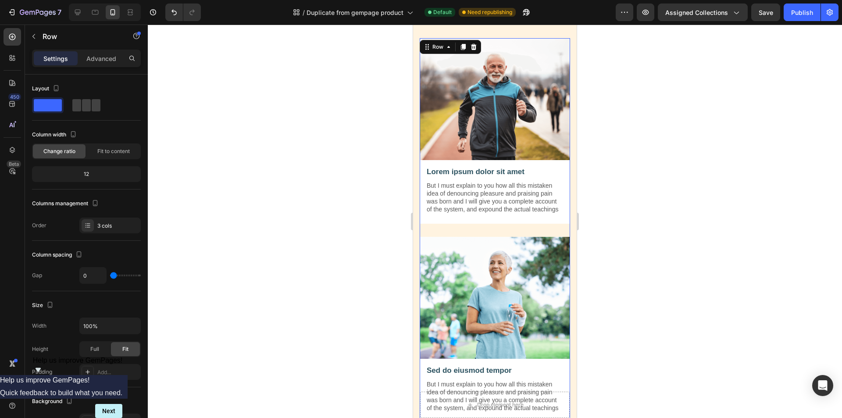
click at [510, 233] on div "Image Lorem ipsum dolor sit amet Text Block But I must explain to you how all t…" at bounding box center [495, 137] width 150 height 199
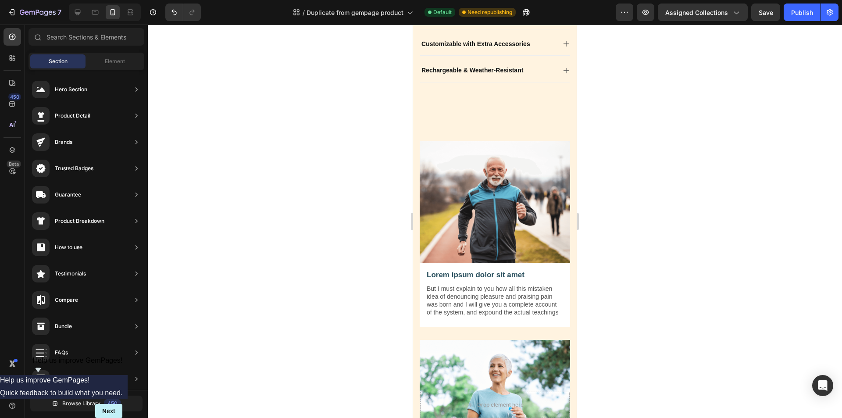
scroll to position [366, 0]
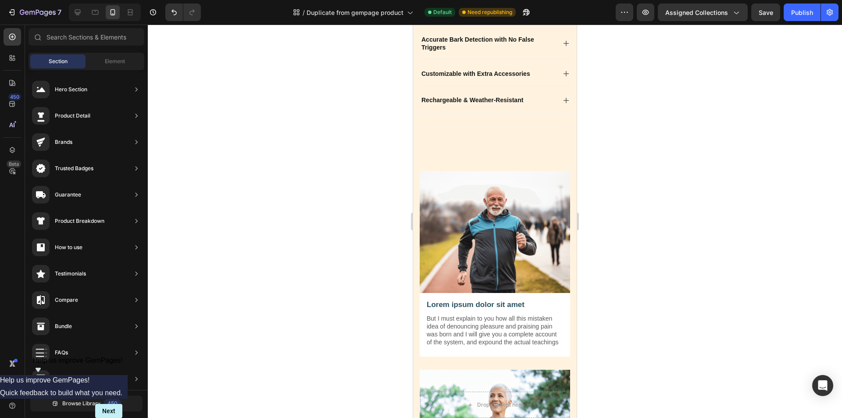
drag, startPoint x: 573, startPoint y: 190, endPoint x: 996, endPoint y: 187, distance: 422.1
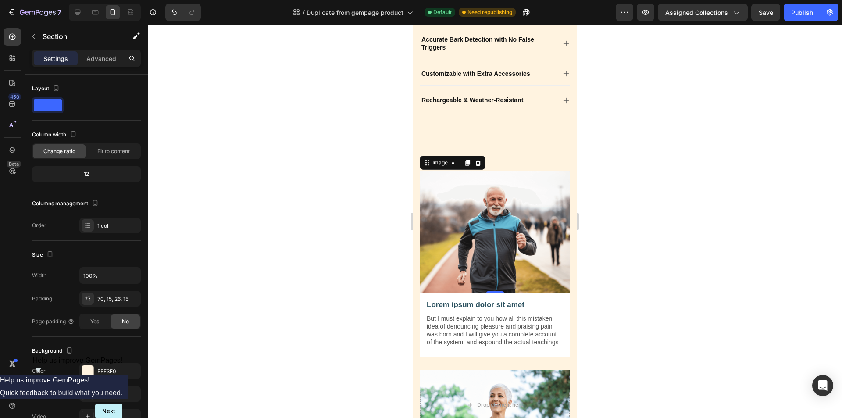
click at [517, 181] on img at bounding box center [495, 232] width 150 height 122
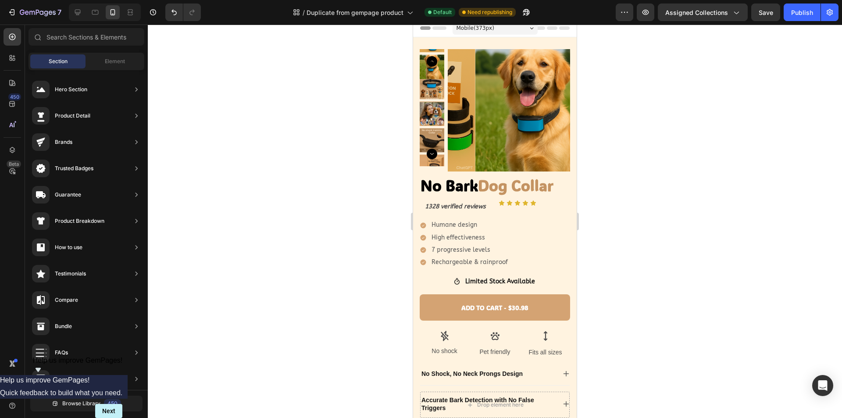
scroll to position [4, 0]
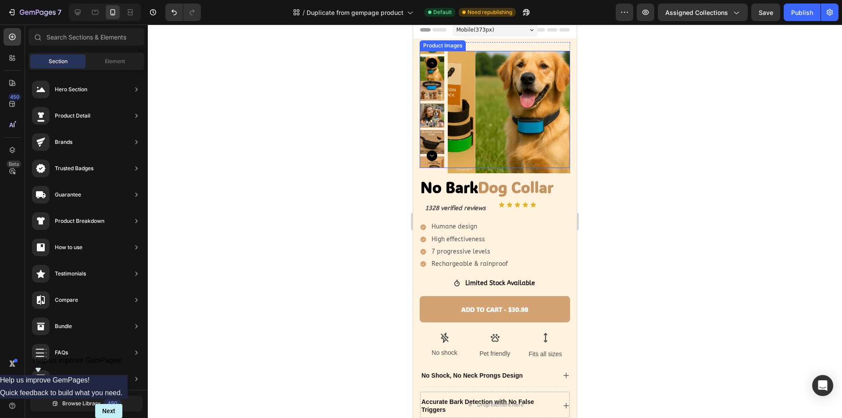
click at [431, 94] on img at bounding box center [432, 88] width 25 height 25
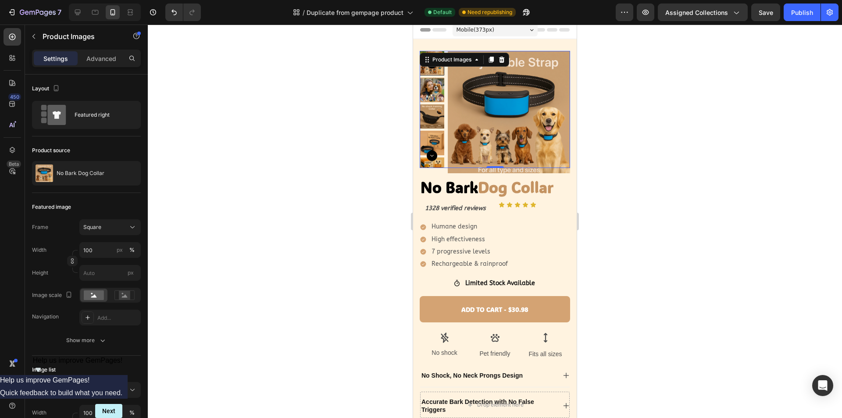
click at [437, 90] on img at bounding box center [432, 90] width 25 height 25
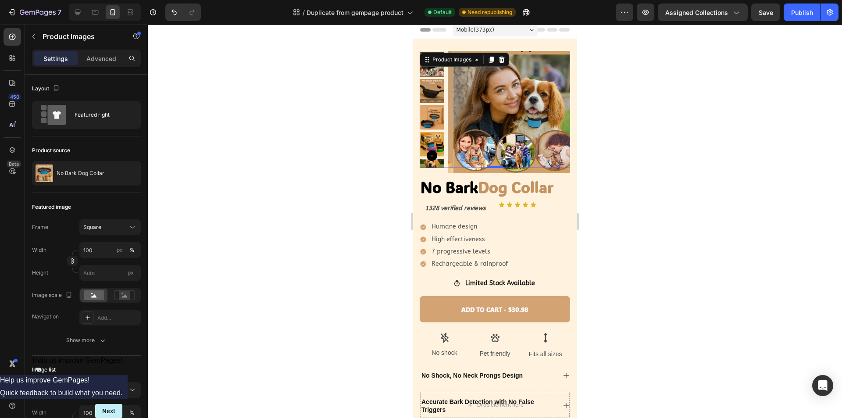
click at [437, 97] on img at bounding box center [432, 91] width 25 height 25
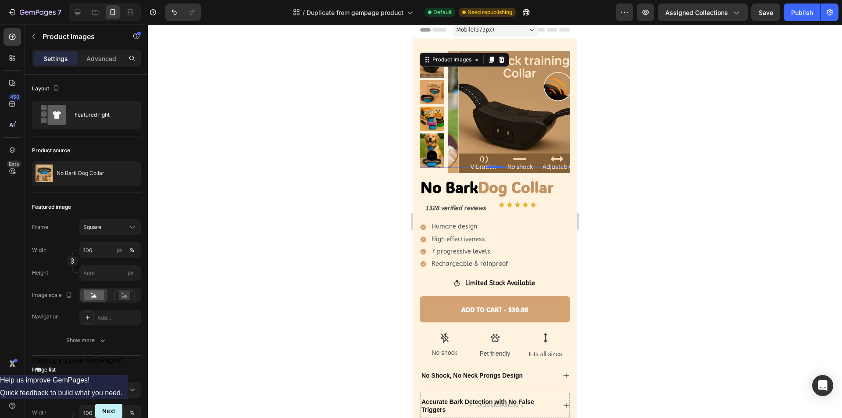
click at [436, 108] on div at bounding box center [432, 109] width 25 height 117
click at [432, 125] on img at bounding box center [432, 119] width 25 height 25
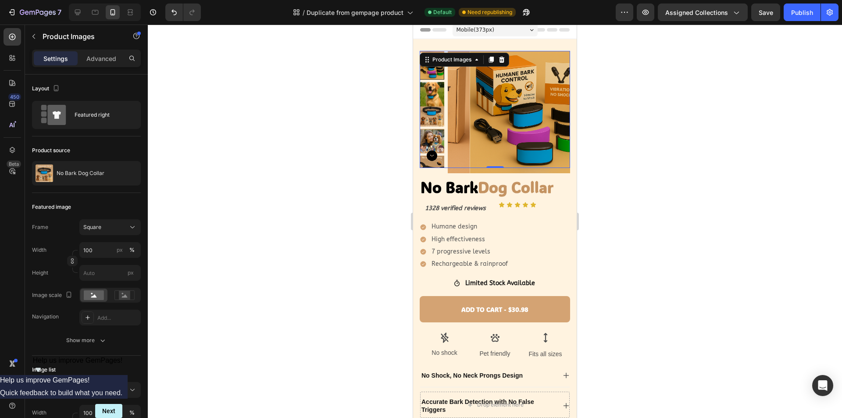
click at [430, 132] on img at bounding box center [432, 141] width 25 height 25
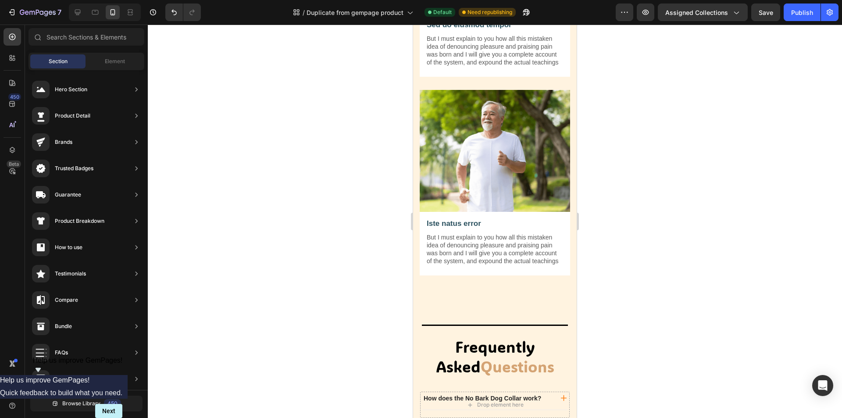
scroll to position [855, 0]
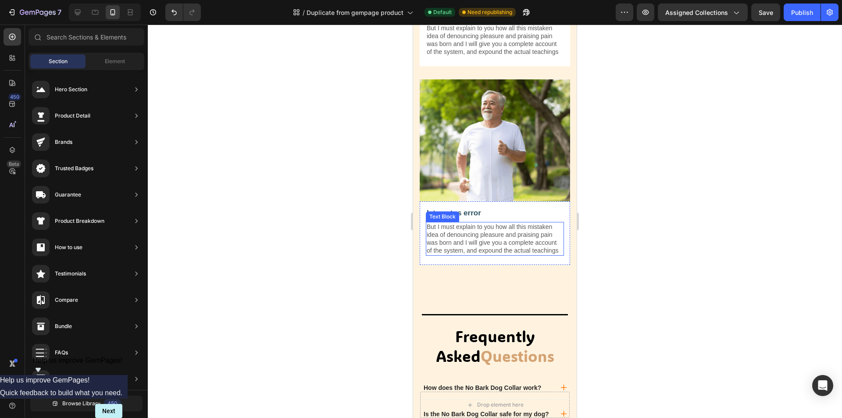
click at [480, 242] on p "But I must explain to you how all this mistaken idea of denouncing pleasure and…" at bounding box center [495, 239] width 136 height 32
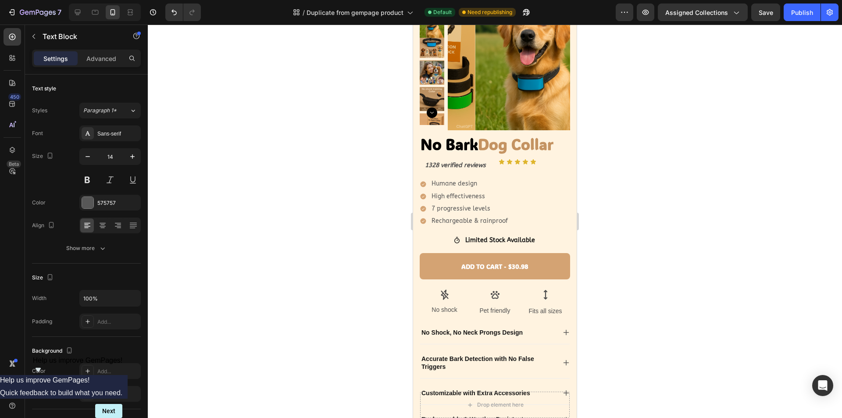
scroll to position [0, 0]
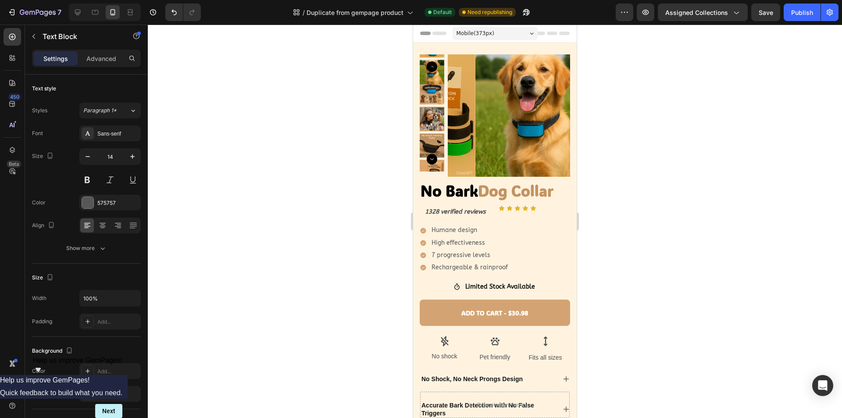
click at [625, 205] on div at bounding box center [495, 222] width 695 height 394
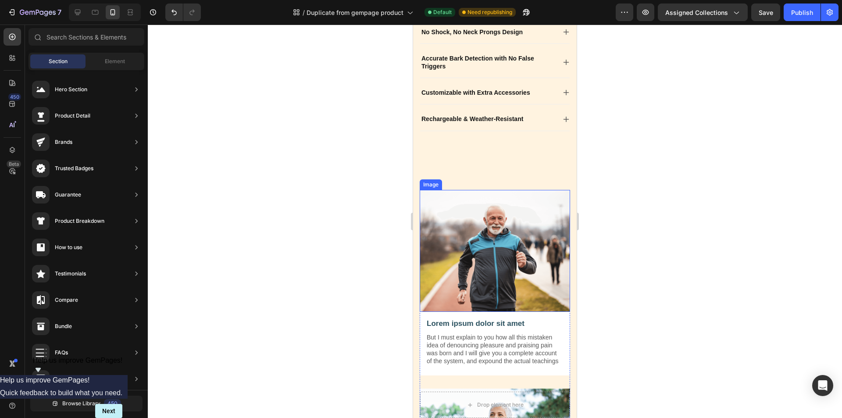
scroll to position [395, 0]
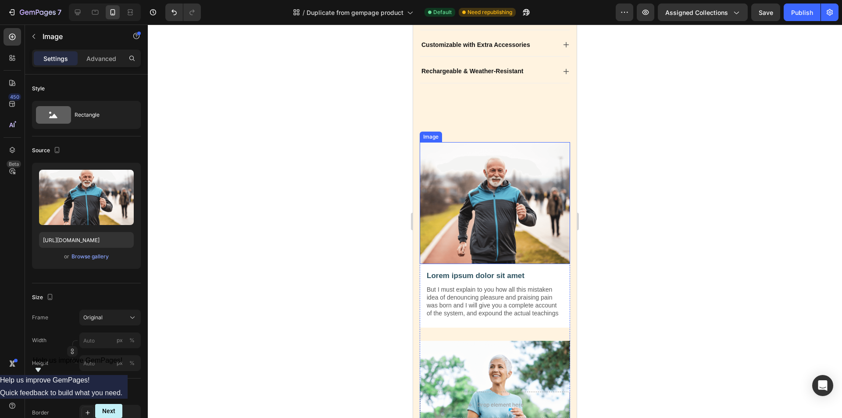
click at [553, 153] on img at bounding box center [495, 203] width 150 height 122
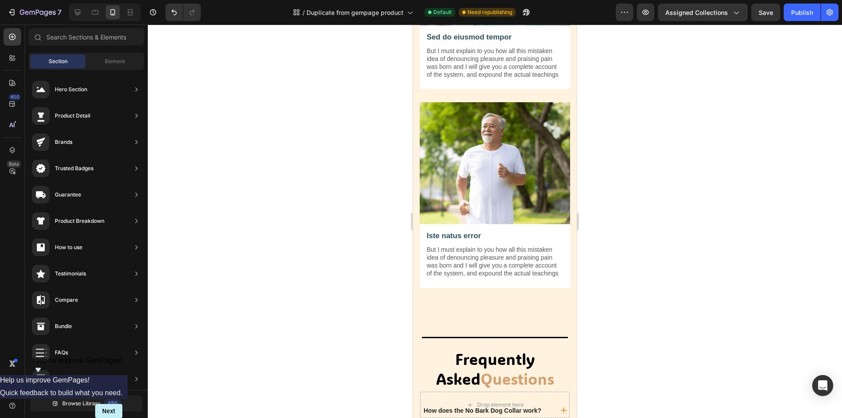
scroll to position [837, 0]
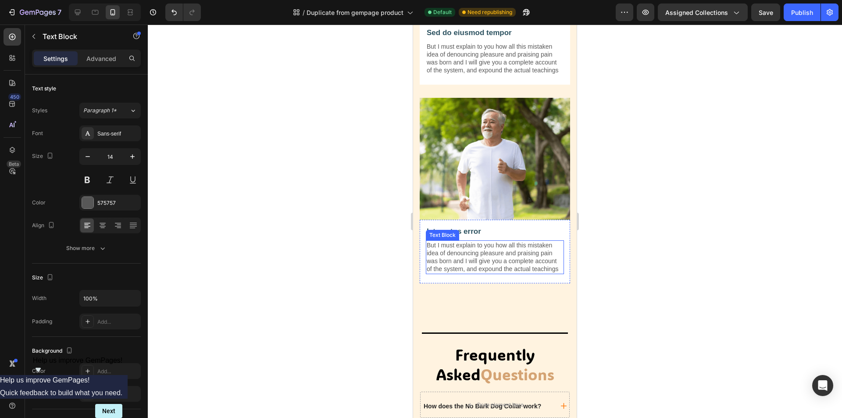
click at [488, 262] on p "But I must explain to you how all this mistaken idea of denouncing pleasure and…" at bounding box center [495, 257] width 136 height 32
click at [460, 273] on p "But I must explain to you how all this mistaken idea of denouncing pleasure and…" at bounding box center [495, 257] width 136 height 32
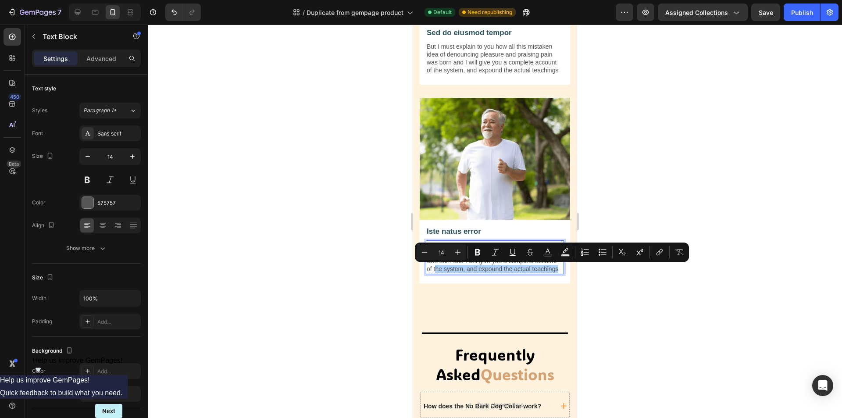
click at [636, 307] on div at bounding box center [495, 222] width 695 height 394
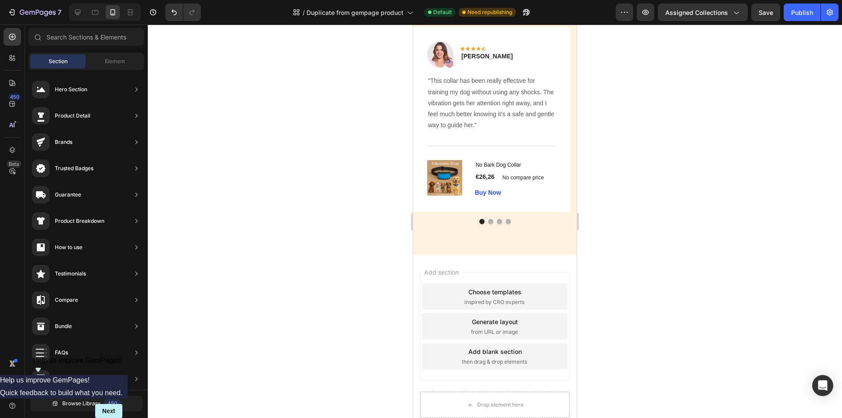
scroll to position [1429, 0]
click at [489, 223] on button "Dot" at bounding box center [490, 223] width 5 height 5
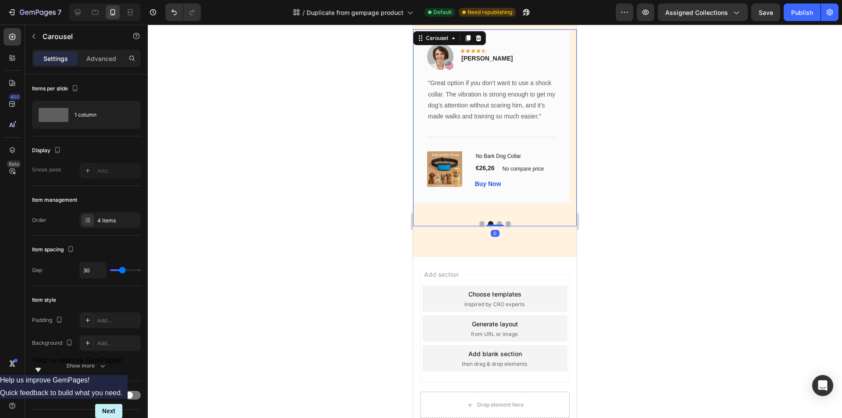
click at [497, 222] on button "Dot" at bounding box center [499, 223] width 5 height 5
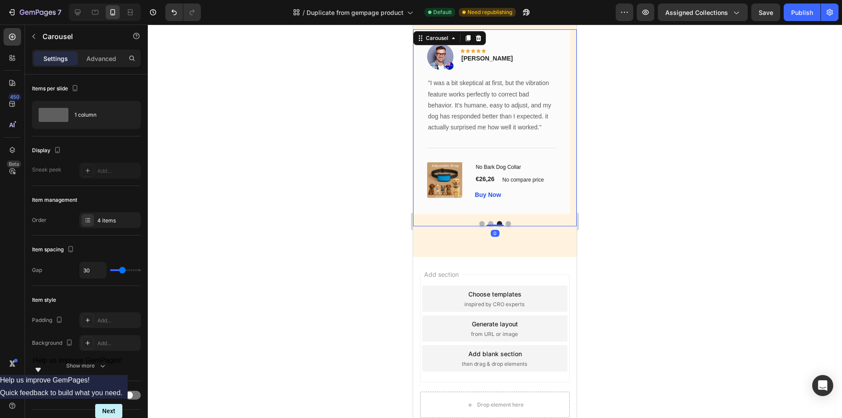
click at [506, 224] on button "Dot" at bounding box center [508, 223] width 5 height 5
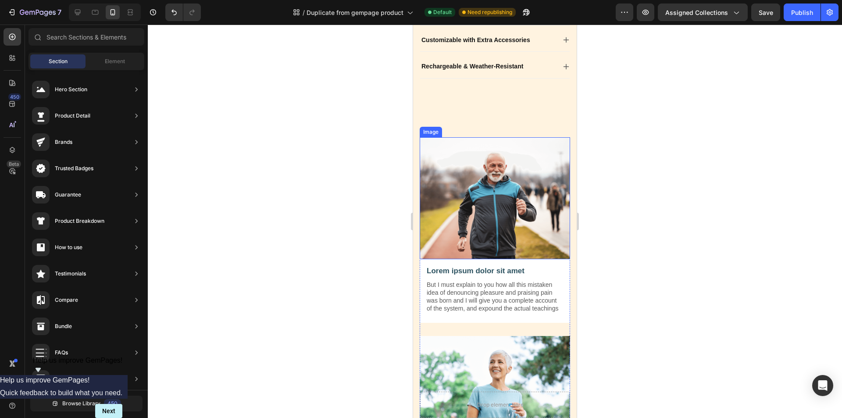
scroll to position [379, 0]
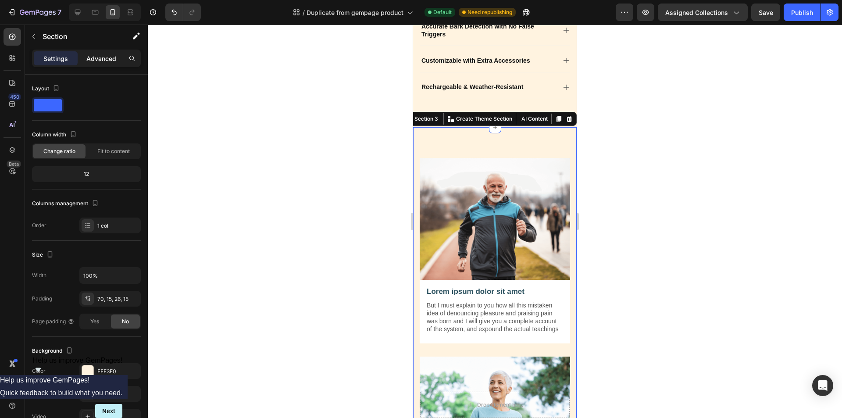
click at [97, 59] on p "Advanced" at bounding box center [101, 58] width 30 height 9
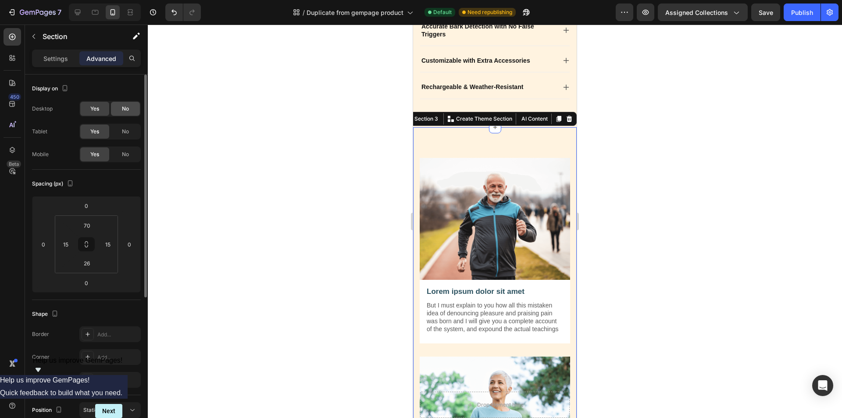
click at [124, 112] on span "No" at bounding box center [125, 109] width 7 height 8
click at [125, 138] on div "No" at bounding box center [125, 132] width 29 height 14
drag, startPoint x: 179, startPoint y: 122, endPoint x: 90, endPoint y: 70, distance: 103.4
click at [179, 122] on div at bounding box center [495, 222] width 695 height 394
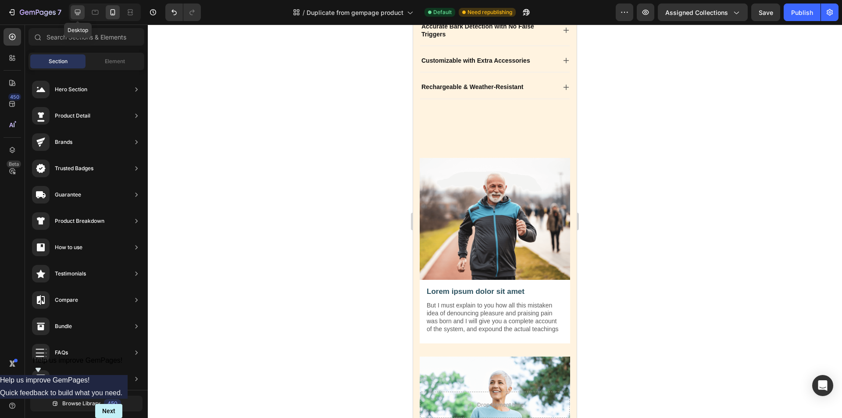
click at [75, 15] on icon at bounding box center [77, 12] width 9 height 9
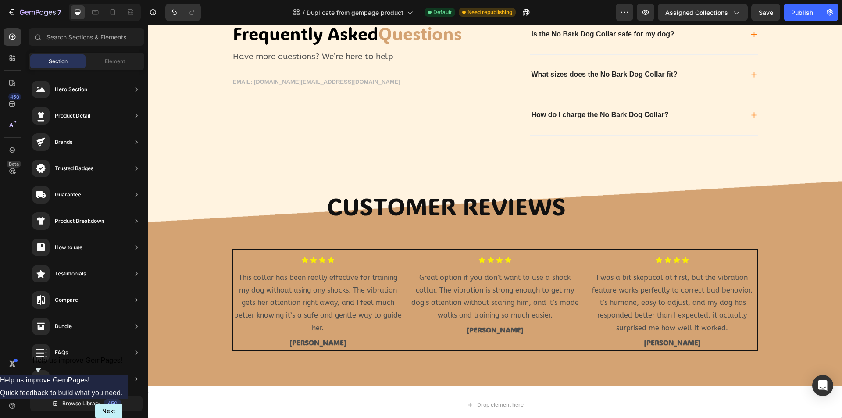
scroll to position [734, 0]
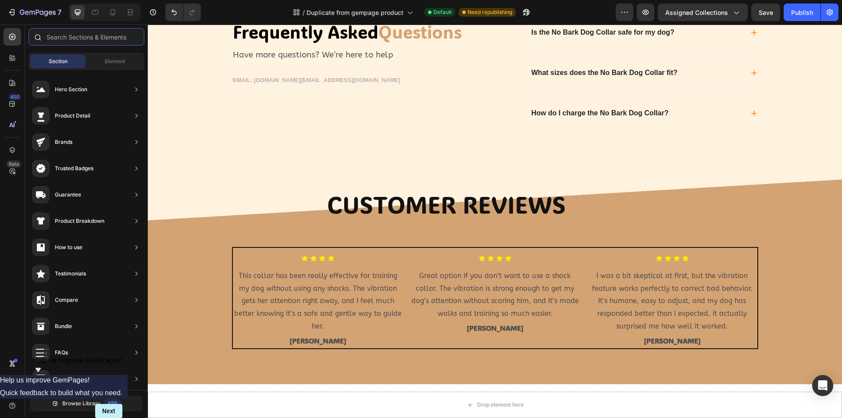
click at [75, 36] on input "text" at bounding box center [87, 37] width 116 height 18
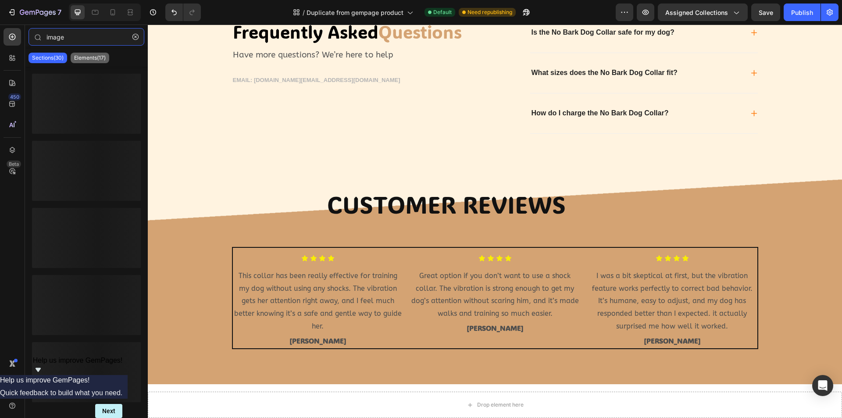
type input "image"
click at [79, 57] on p "Elements(17)" at bounding box center [90, 57] width 32 height 7
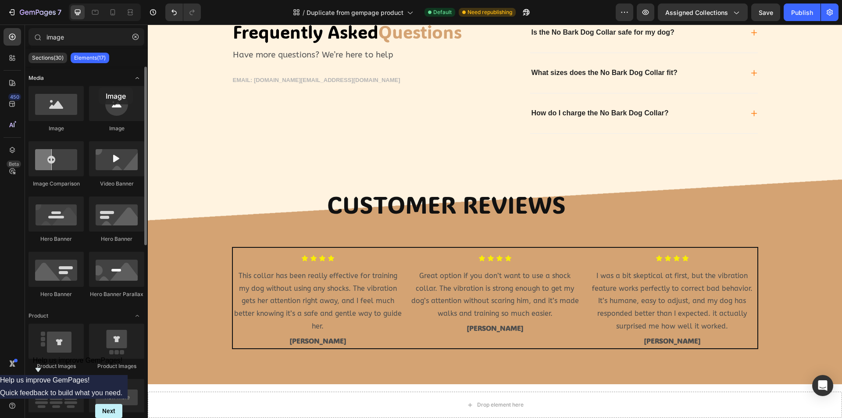
drag, startPoint x: 65, startPoint y: 107, endPoint x: 98, endPoint y: 80, distance: 42.7
click at [98, 81] on div "Media Image Image Image Comparison Video Banner Hero Banner Hero Banner Hero Ba…" at bounding box center [86, 401] width 123 height 668
drag, startPoint x: 258, startPoint y: 133, endPoint x: 249, endPoint y: 255, distance: 122.3
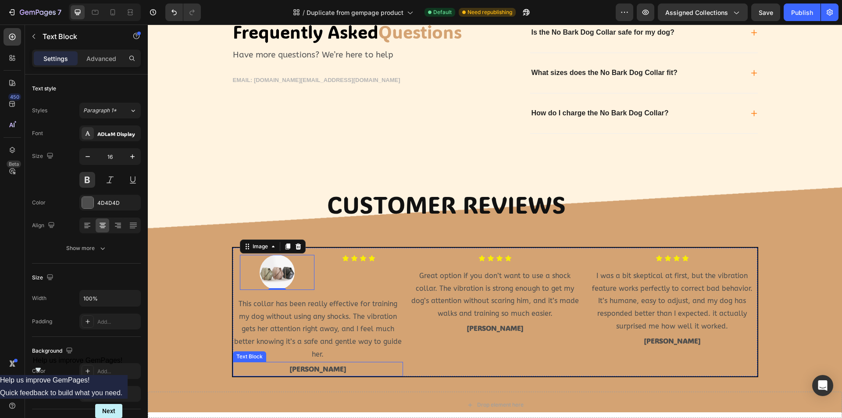
click at [321, 366] on p "[PERSON_NAME]" at bounding box center [318, 369] width 168 height 13
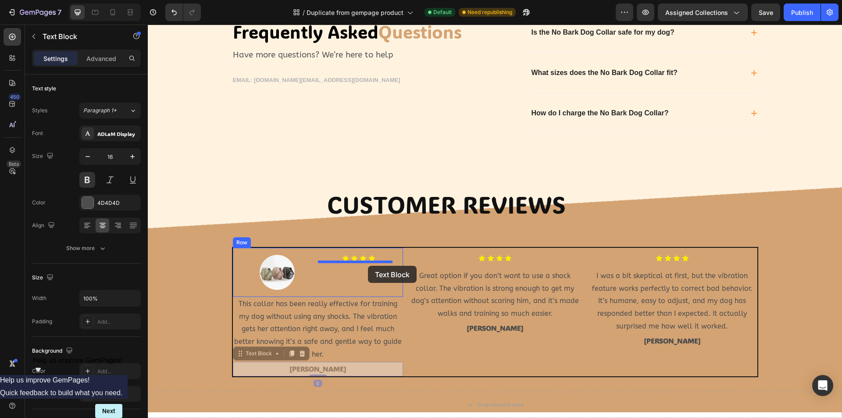
drag, startPoint x: 235, startPoint y: 358, endPoint x: 368, endPoint y: 266, distance: 161.5
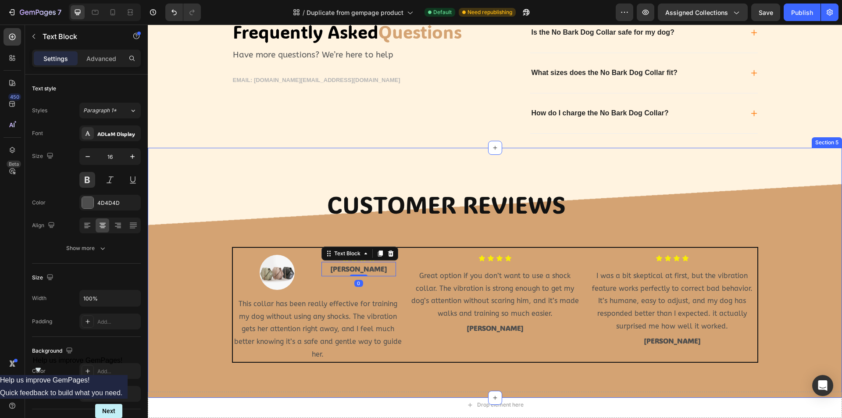
click at [300, 150] on div "Text Block Customer reviews Text Block Customer reviews Text Block Row Image Ic…" at bounding box center [495, 273] width 695 height 250
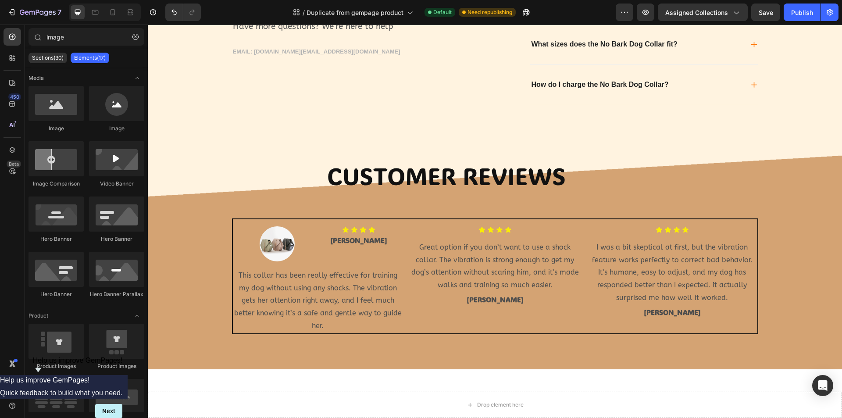
scroll to position [764, 0]
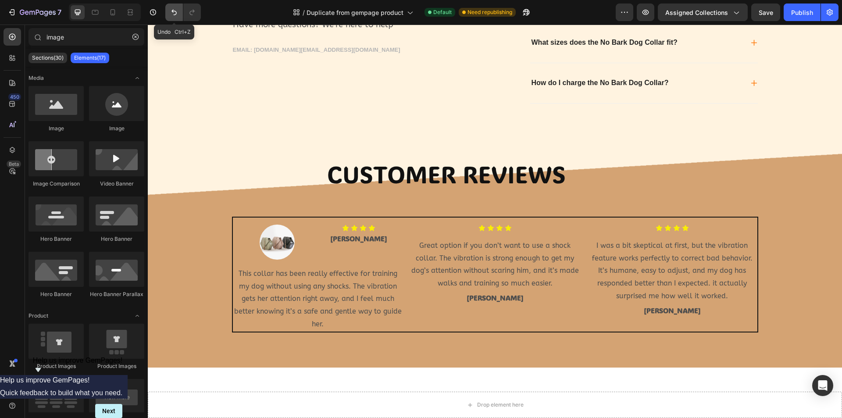
click at [171, 11] on icon "Undo/Redo" at bounding box center [174, 12] width 9 height 9
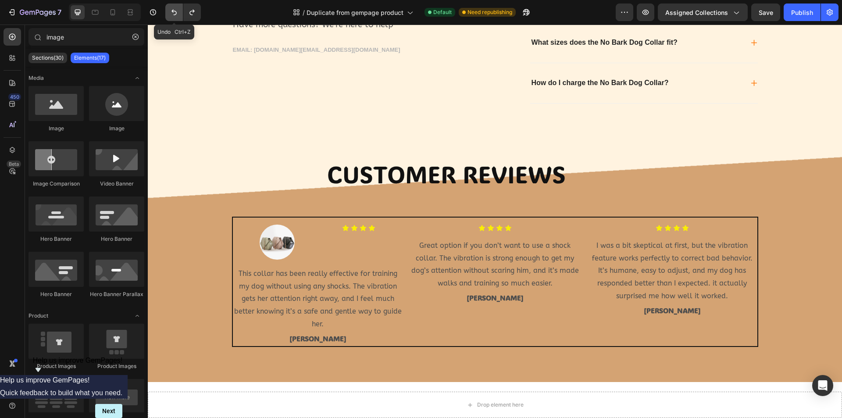
click at [171, 11] on icon "Undo/Redo" at bounding box center [174, 12] width 9 height 9
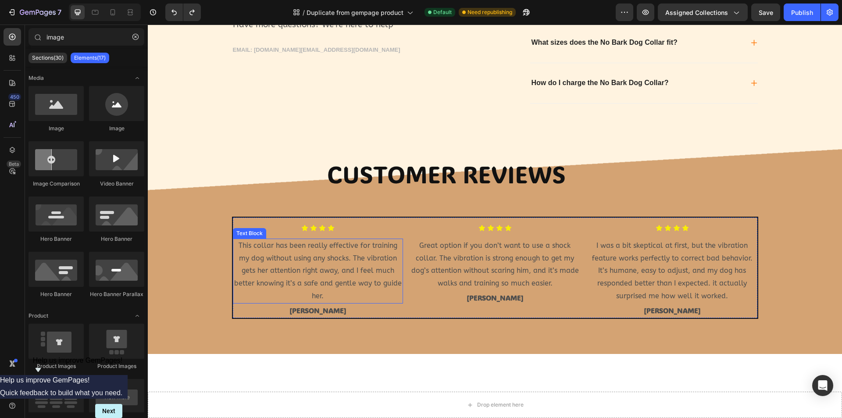
click at [242, 241] on p "This collar has been really effective for training my dog without using any sho…" at bounding box center [318, 271] width 168 height 63
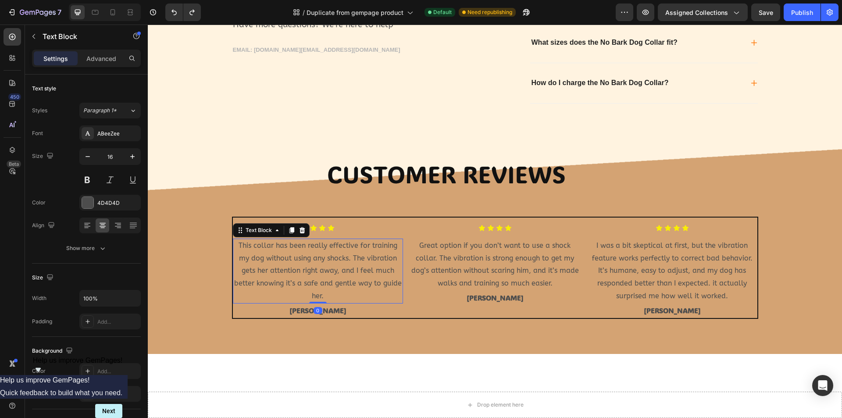
click at [239, 246] on p "This collar has been really effective for training my dog without using any sho…" at bounding box center [318, 271] width 168 height 63
click at [236, 247] on p "This collar has been really effective for training my dog without using any sho…" at bounding box center [318, 271] width 168 height 63
click at [326, 294] on p ""This collar has been really effective for training my dog without using any sh…" at bounding box center [318, 271] width 168 height 63
click at [548, 283] on p "Great option if you don’t want to use a shock collar. The vibration is strong e…" at bounding box center [495, 265] width 168 height 50
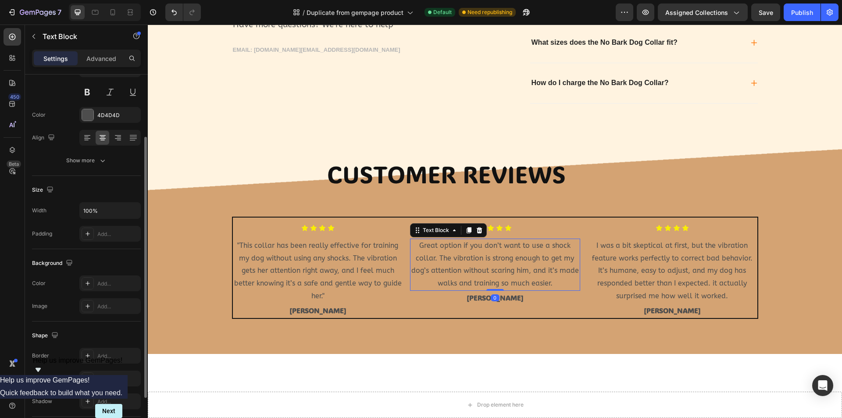
click at [550, 283] on p "Great option if you don’t want to use a shock collar. The vibration is strong e…" at bounding box center [495, 265] width 168 height 50
click at [417, 247] on p "Great option if you don’t want to use a shock collar. The vibration is strong e…" at bounding box center [495, 265] width 168 height 50
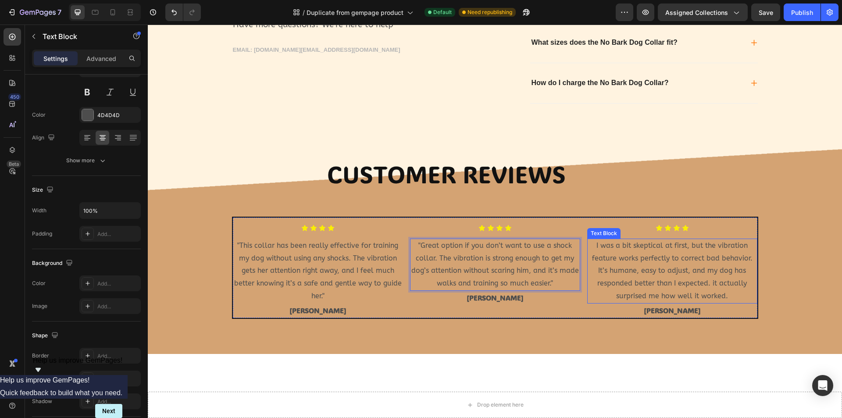
click at [594, 244] on p "I was a bit skeptical at first, but the vibration feature works perfectly to co…" at bounding box center [672, 271] width 168 height 63
click at [596, 248] on p "I was a bit skeptical at first, but the vibration feature works perfectly to co…" at bounding box center [672, 271] width 168 height 63
click at [595, 248] on p "I was a bit skeptical at first, but the vibration feature works perfectly to co…" at bounding box center [672, 271] width 168 height 63
click at [725, 295] on p ""I was a bit skeptical at first, but the vibration feature works perfectly to c…" at bounding box center [672, 271] width 168 height 63
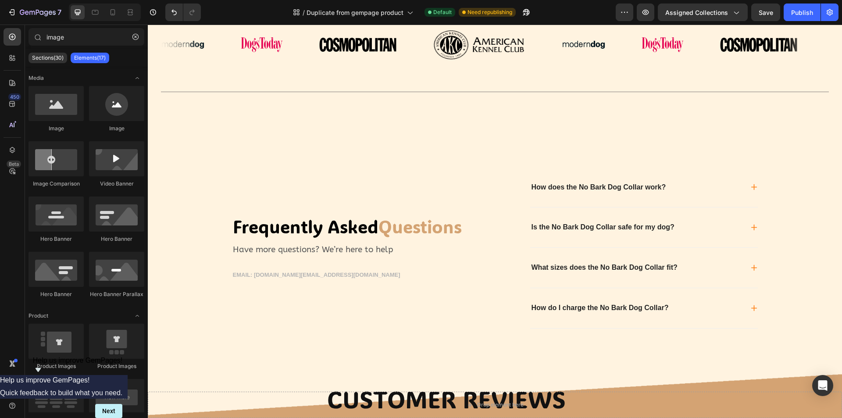
scroll to position [541, 0]
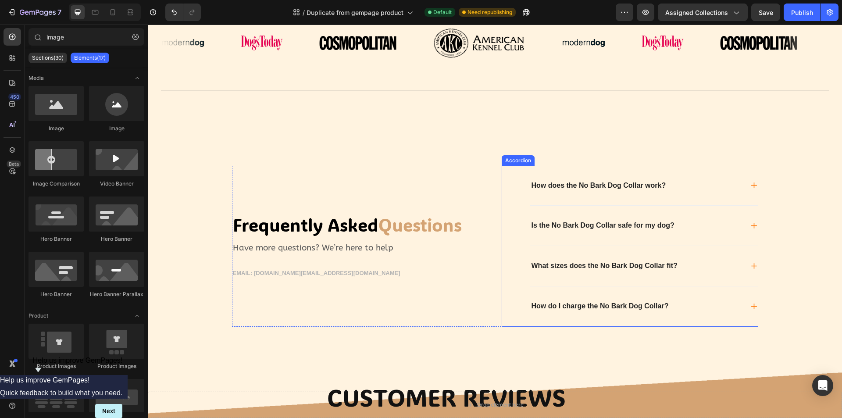
click at [751, 187] on icon at bounding box center [754, 186] width 6 height 6
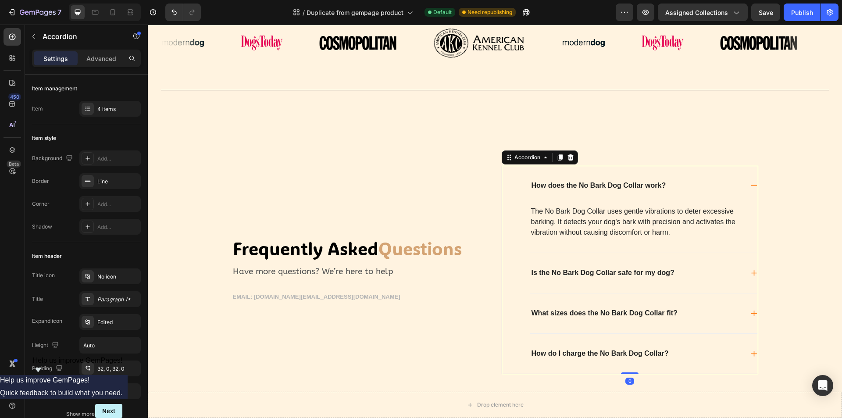
click at [751, 187] on icon at bounding box center [754, 185] width 7 height 7
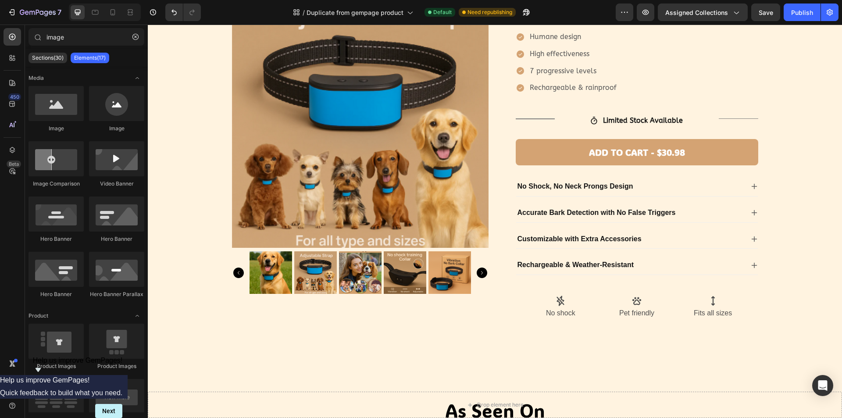
scroll to position [140, 0]
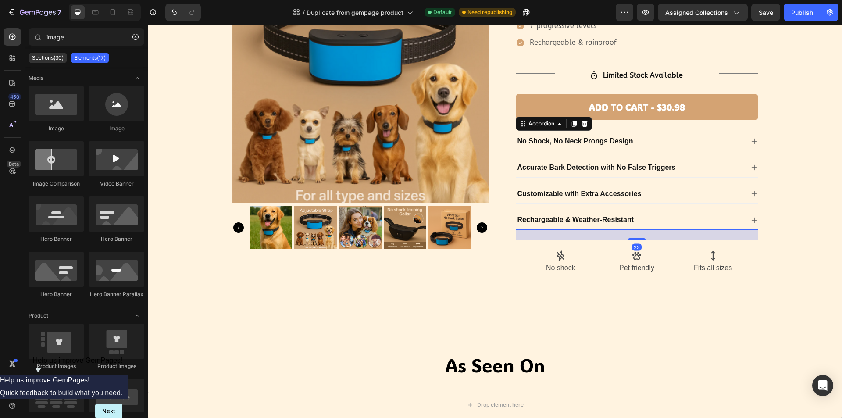
click at [751, 219] on icon at bounding box center [754, 220] width 7 height 7
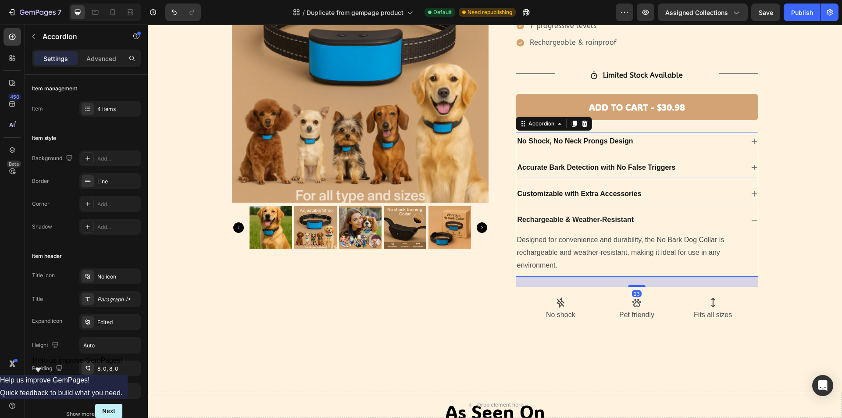
click at [751, 219] on icon at bounding box center [754, 220] width 7 height 7
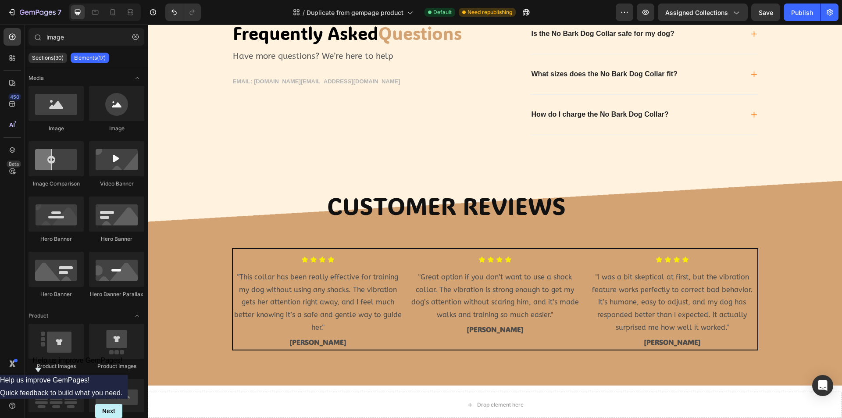
scroll to position [729, 0]
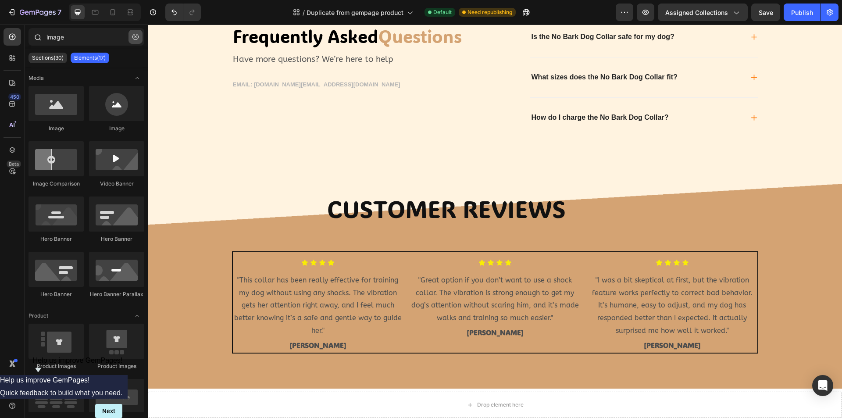
click at [131, 37] on button "button" at bounding box center [136, 37] width 14 height 14
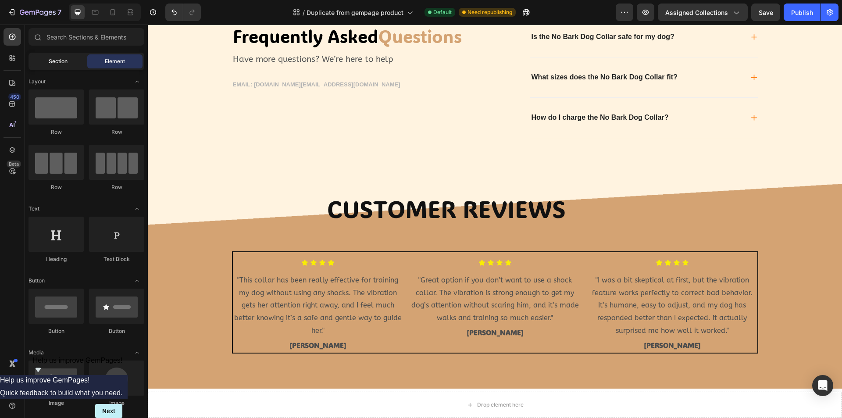
click at [56, 55] on div "Section" at bounding box center [57, 61] width 55 height 14
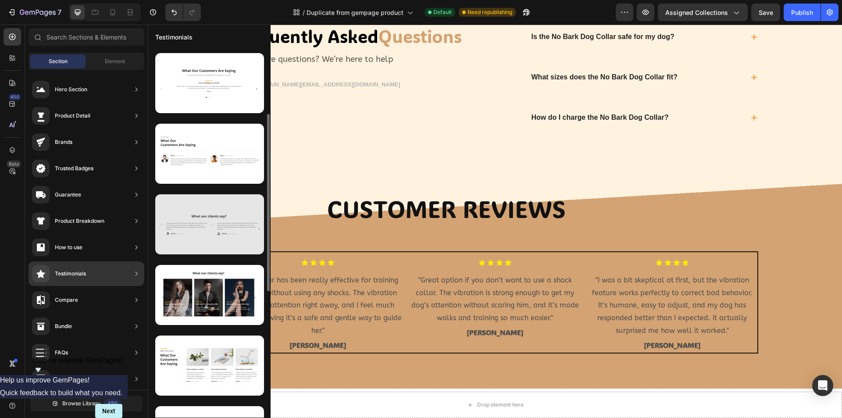
scroll to position [0, 0]
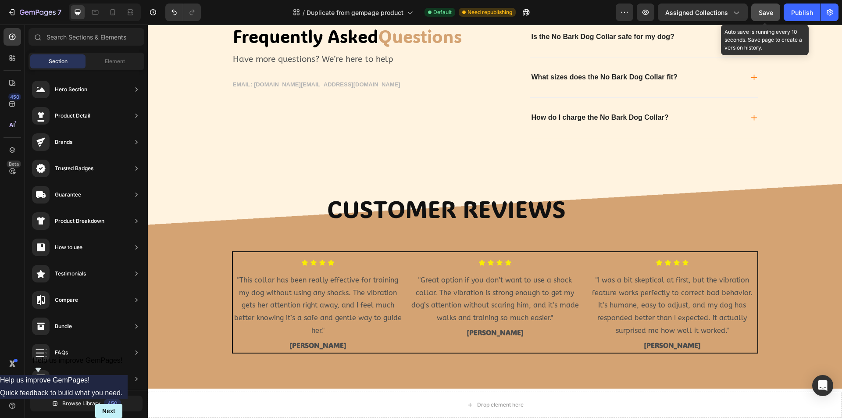
click at [760, 9] on span "Save" at bounding box center [766, 12] width 14 height 7
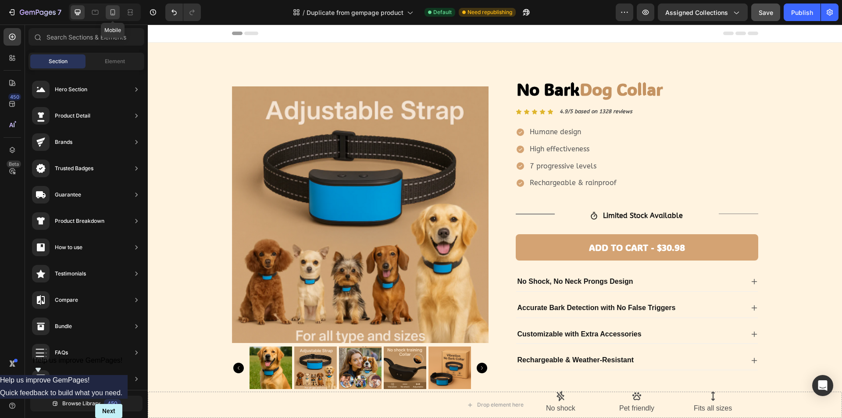
click at [115, 8] on icon at bounding box center [112, 12] width 9 height 9
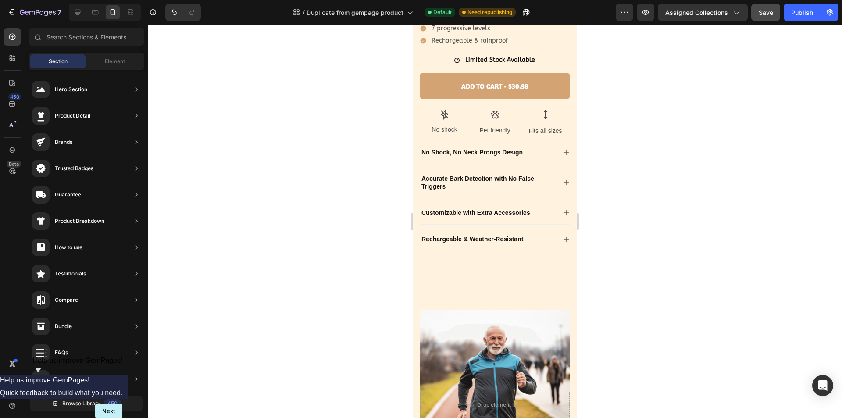
scroll to position [183, 0]
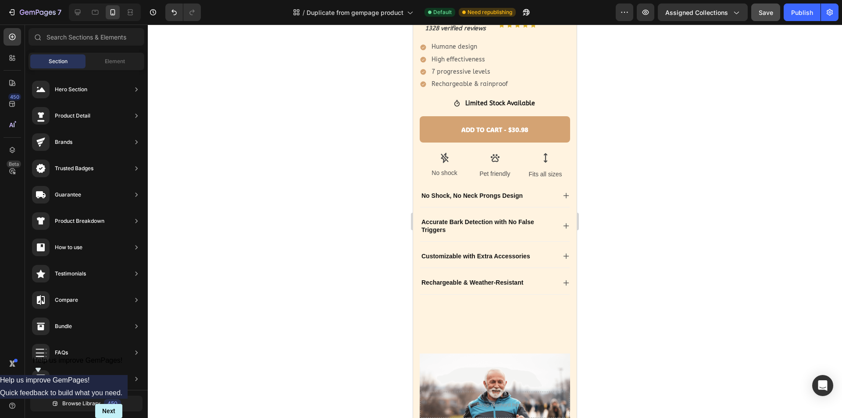
drag, startPoint x: 574, startPoint y: 263, endPoint x: 991, endPoint y: 115, distance: 443.0
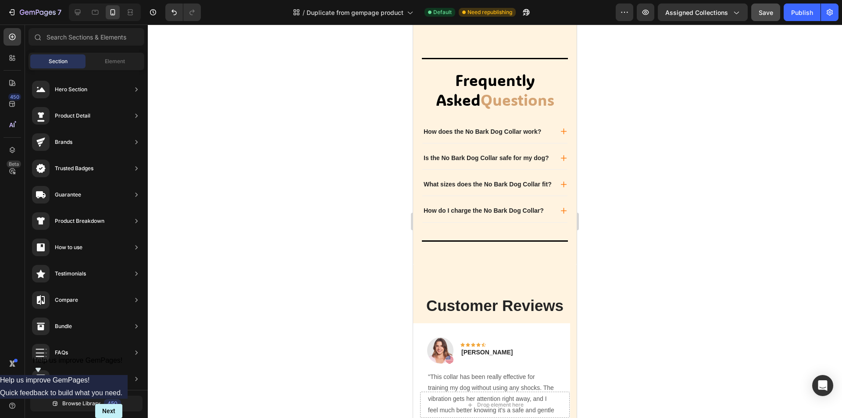
scroll to position [1113, 0]
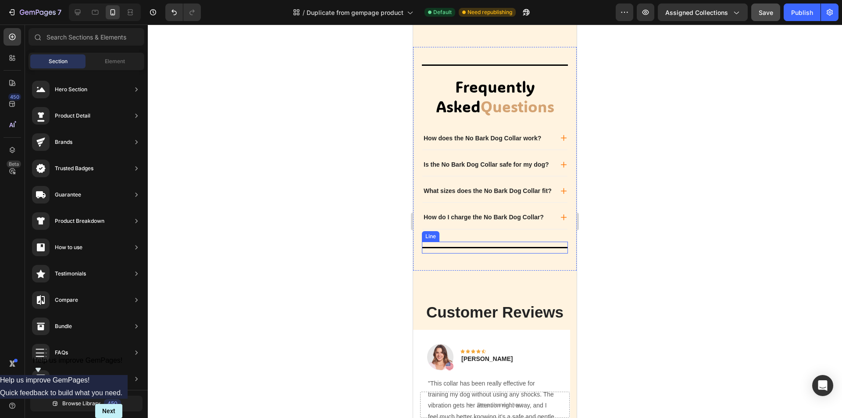
click at [511, 254] on div "Title Line" at bounding box center [495, 248] width 146 height 12
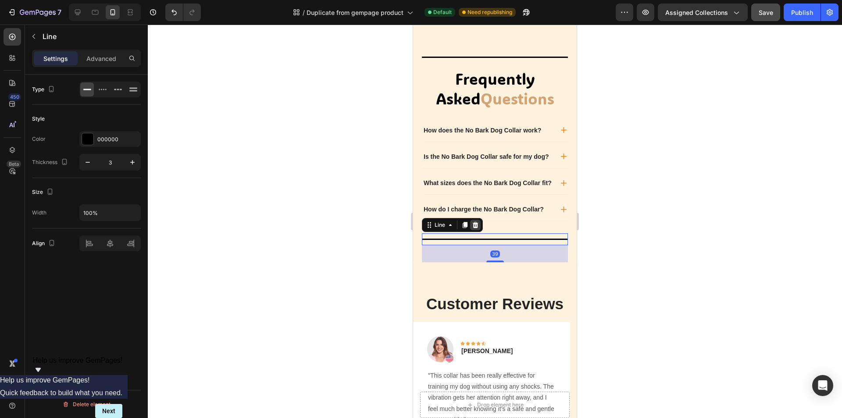
click at [478, 229] on icon at bounding box center [475, 225] width 7 height 7
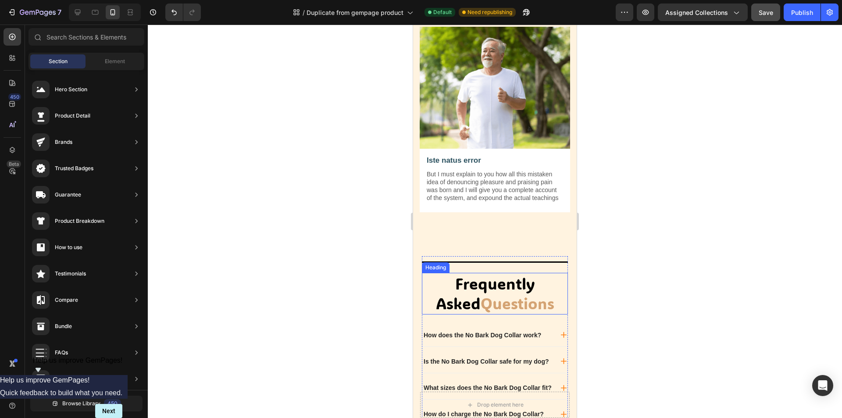
scroll to position [1022, 0]
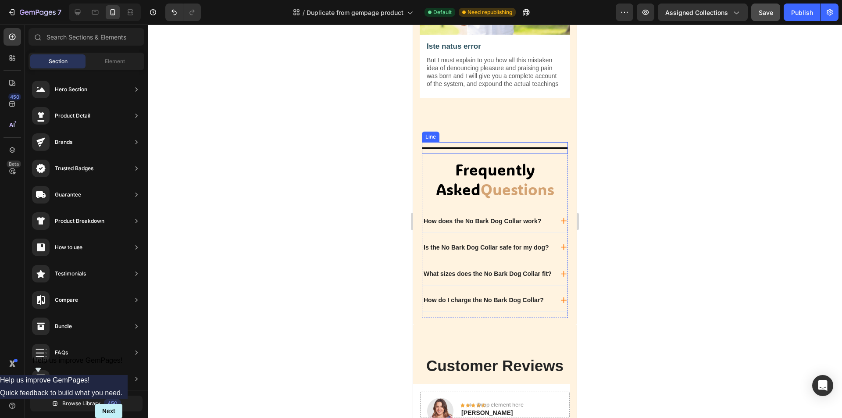
click at [534, 154] on div "Title Line" at bounding box center [495, 148] width 146 height 12
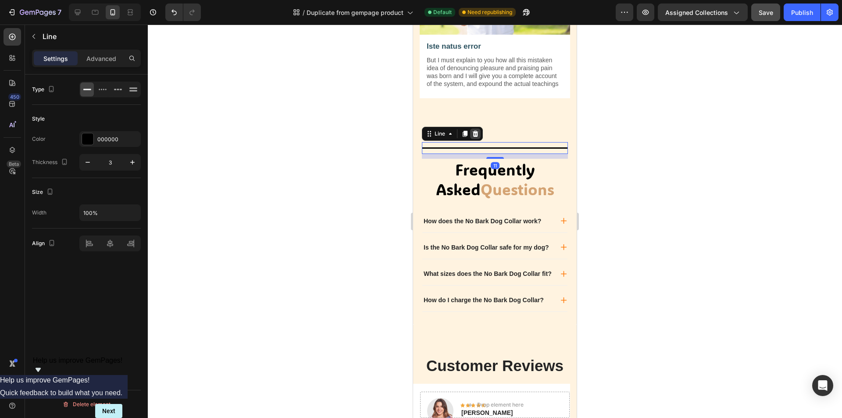
click at [480, 139] on div at bounding box center [475, 134] width 11 height 11
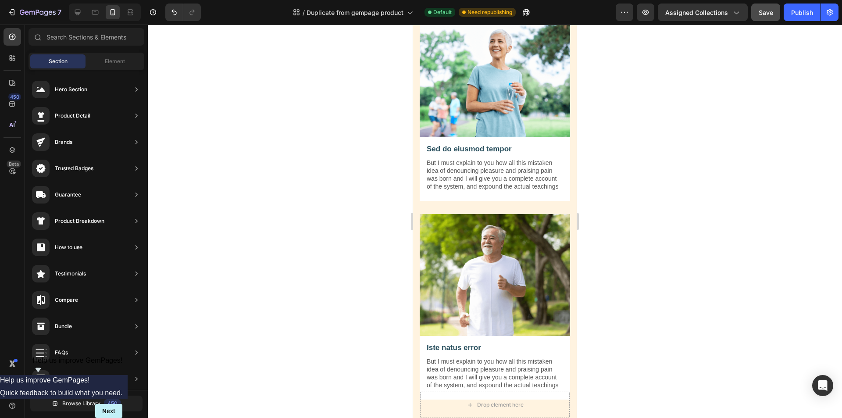
scroll to position [702, 0]
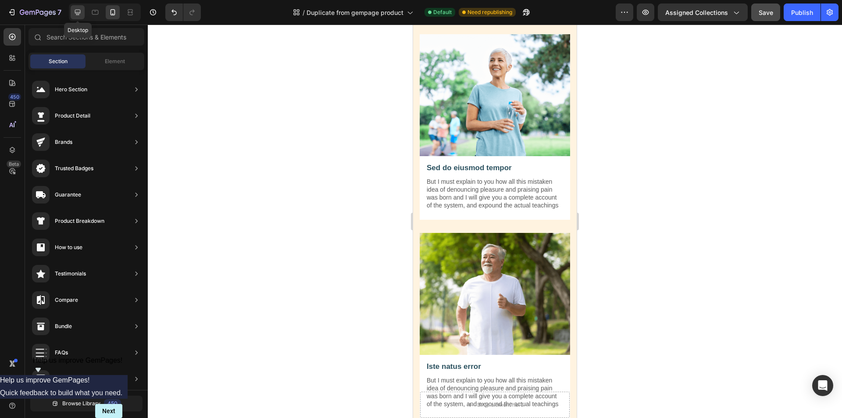
click at [83, 12] on div at bounding box center [78, 12] width 14 height 14
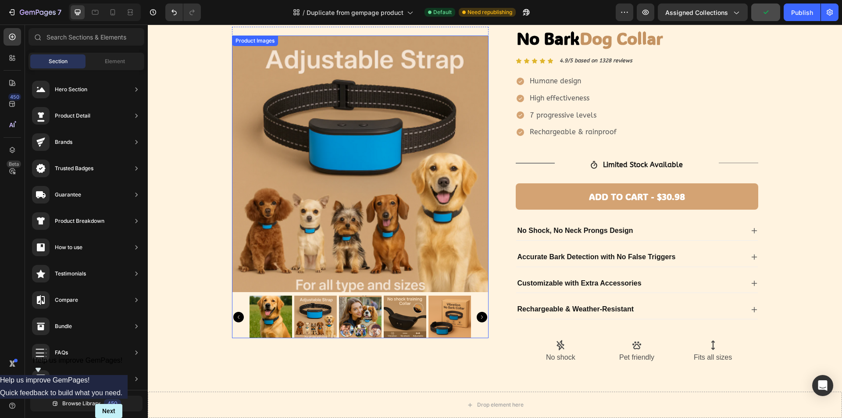
scroll to position [39, 0]
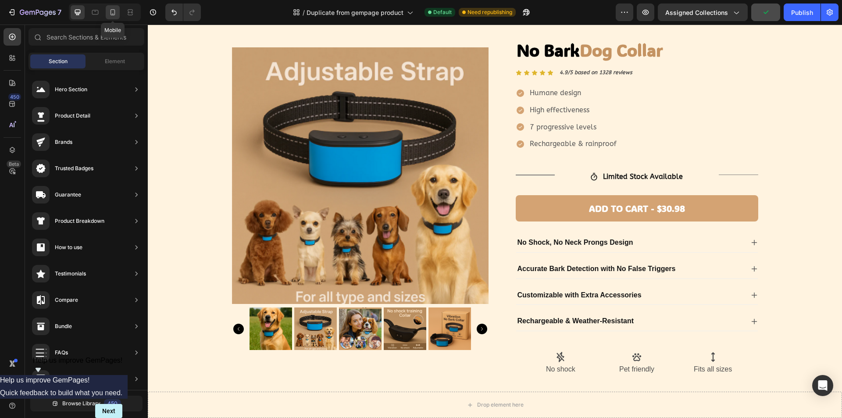
click at [111, 14] on icon at bounding box center [112, 12] width 9 height 9
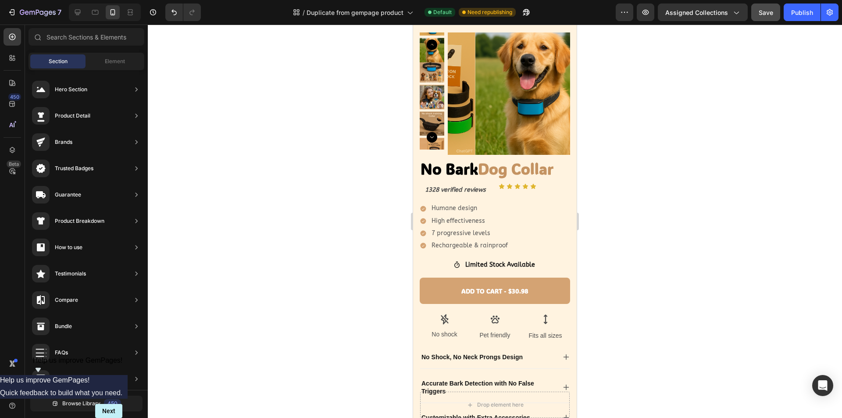
scroll to position [24, 0]
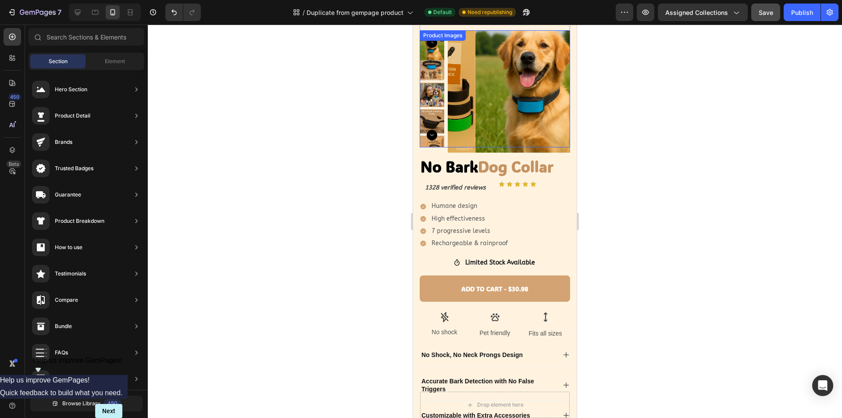
click at [434, 68] on img at bounding box center [432, 68] width 25 height 25
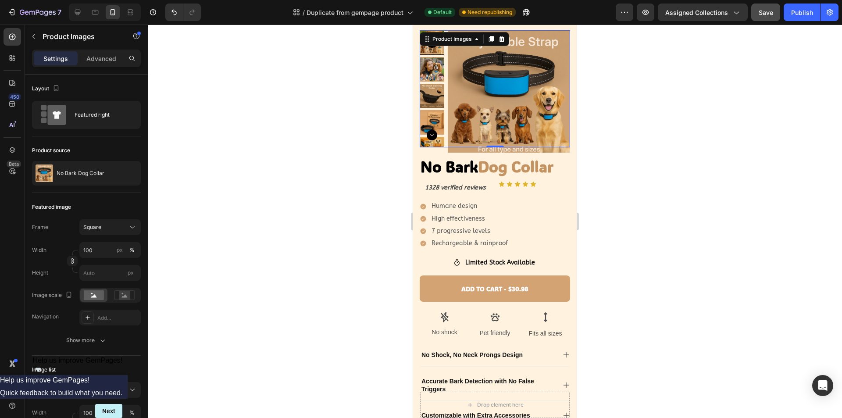
click at [429, 69] on img at bounding box center [432, 69] width 25 height 25
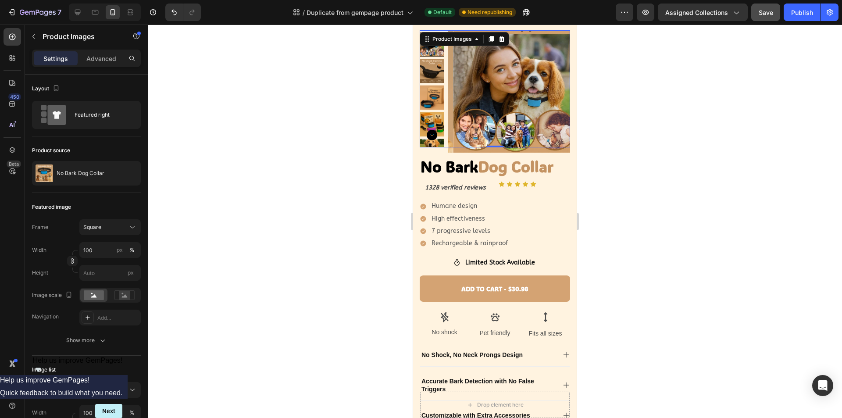
click at [432, 72] on div at bounding box center [432, 88] width 25 height 117
click at [432, 69] on img at bounding box center [432, 70] width 25 height 25
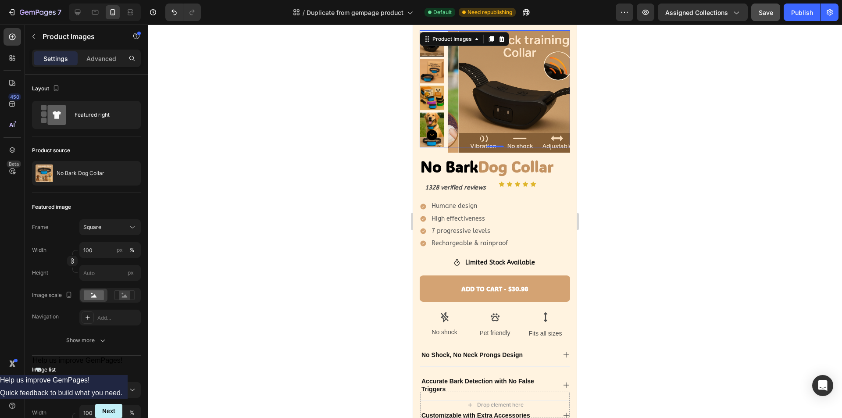
click at [433, 74] on img at bounding box center [432, 71] width 25 height 25
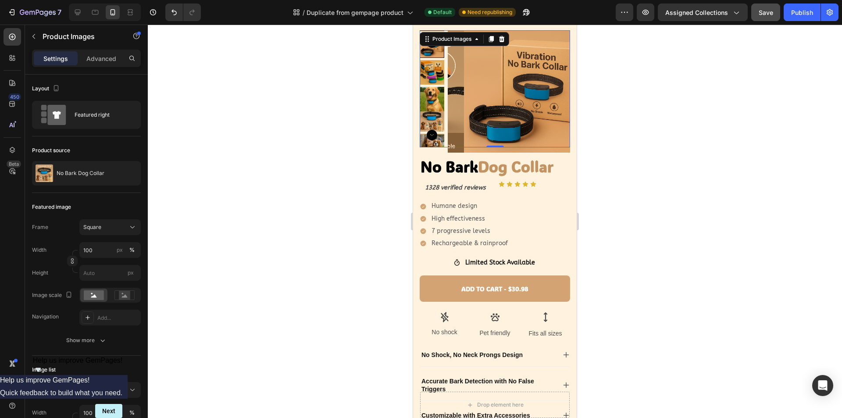
click at [433, 70] on img at bounding box center [432, 72] width 25 height 25
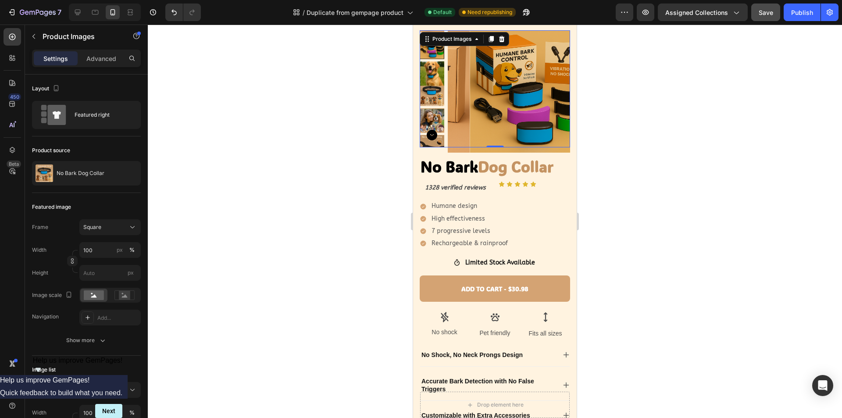
click at [431, 78] on img at bounding box center [432, 73] width 25 height 25
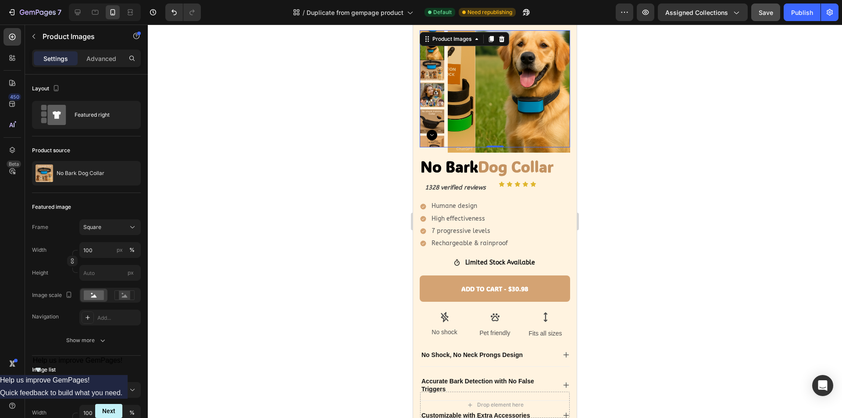
click at [426, 88] on img at bounding box center [432, 94] width 25 height 25
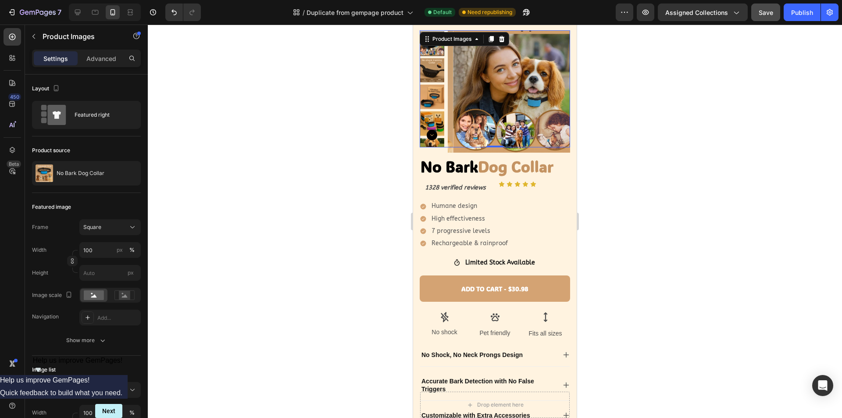
click at [430, 74] on img at bounding box center [432, 70] width 25 height 25
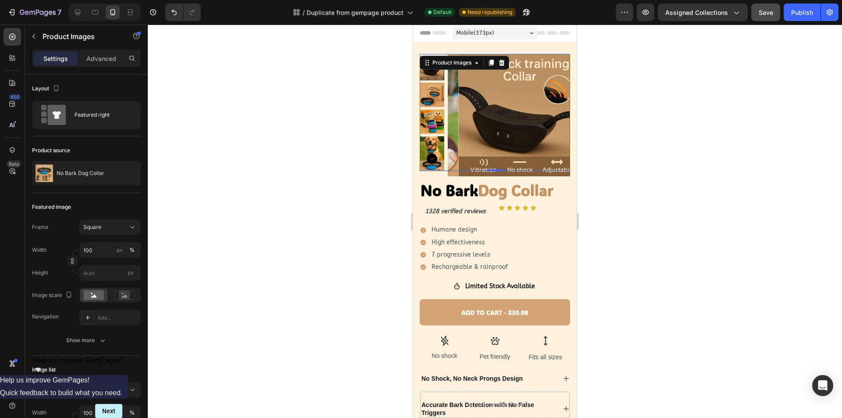
scroll to position [0, 0]
click at [438, 137] on img at bounding box center [432, 148] width 25 height 25
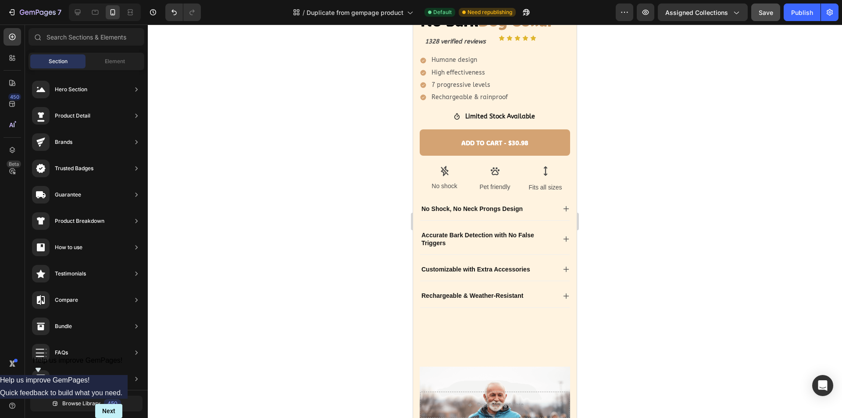
scroll to position [168, 0]
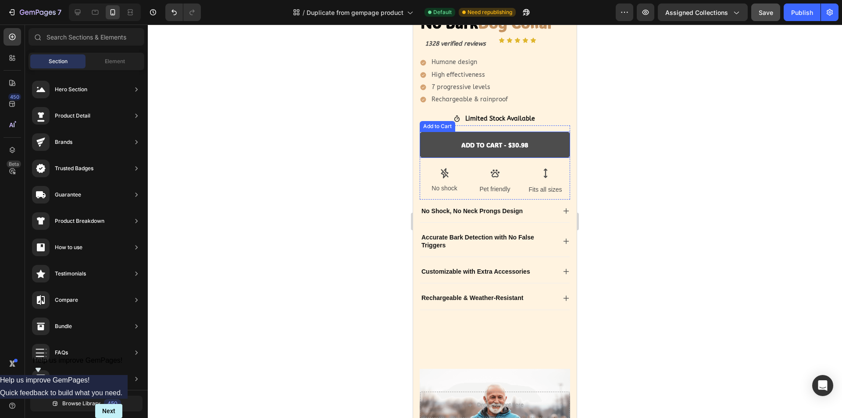
click at [534, 135] on button "ADD TO CART - $30.98" at bounding box center [495, 145] width 150 height 26
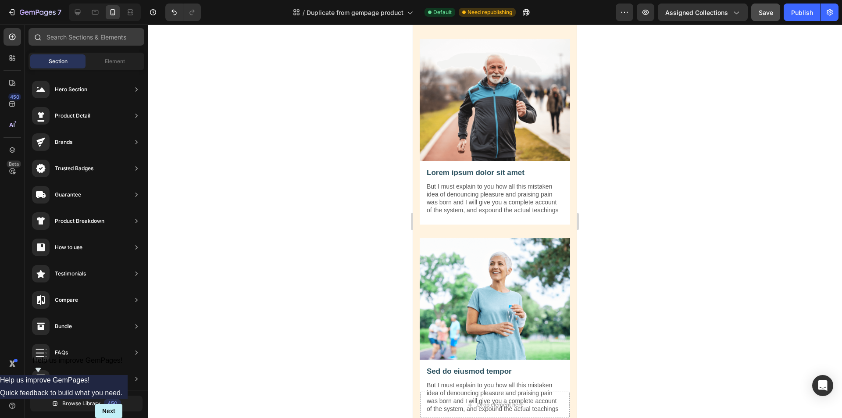
scroll to position [730, 0]
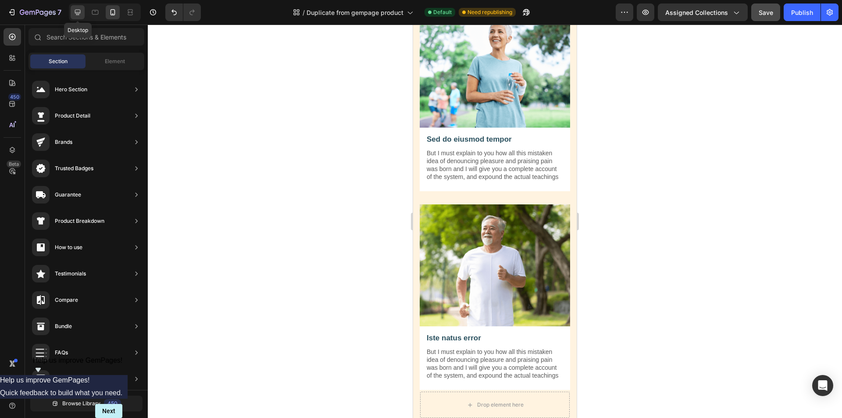
click at [71, 13] on div at bounding box center [78, 12] width 14 height 14
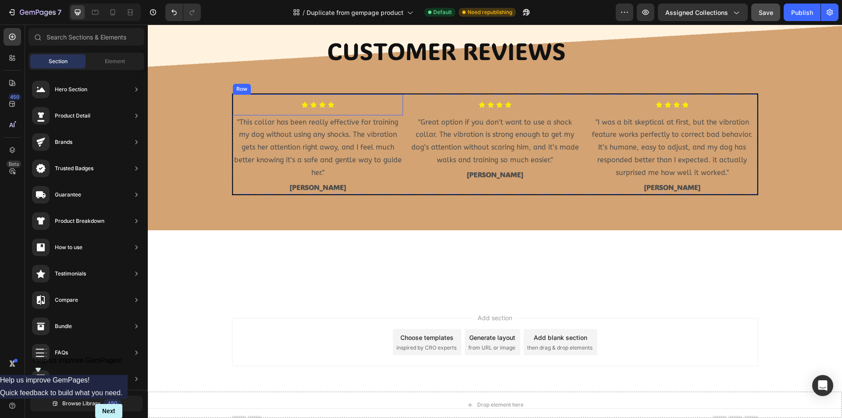
scroll to position [922, 0]
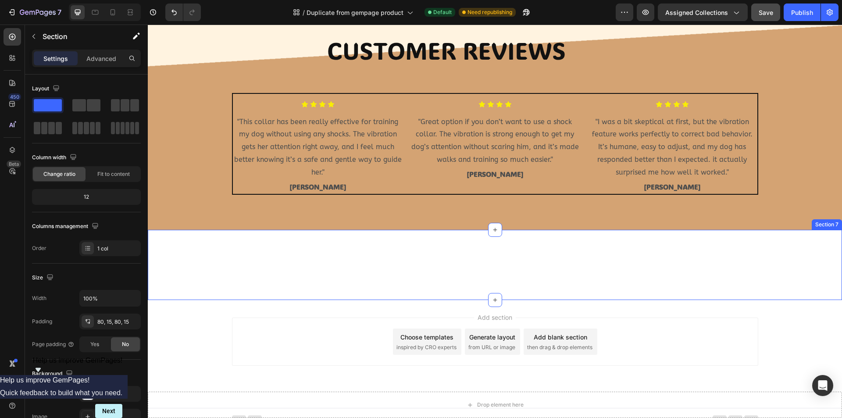
click at [376, 270] on div "Customer Reviews Heading Image Icon Icon Icon Icon Icon Row [PERSON_NAME] Text …" at bounding box center [495, 265] width 695 height 70
click at [831, 219] on icon at bounding box center [834, 221] width 7 height 7
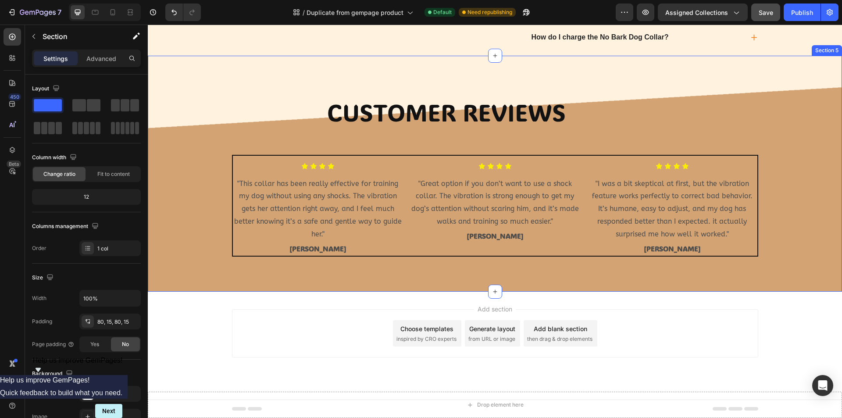
scroll to position [860, 0]
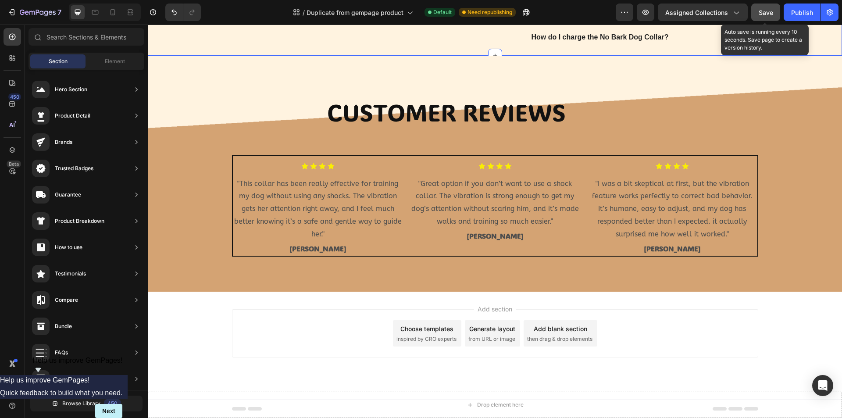
click at [764, 13] on span "Save" at bounding box center [766, 12] width 14 height 7
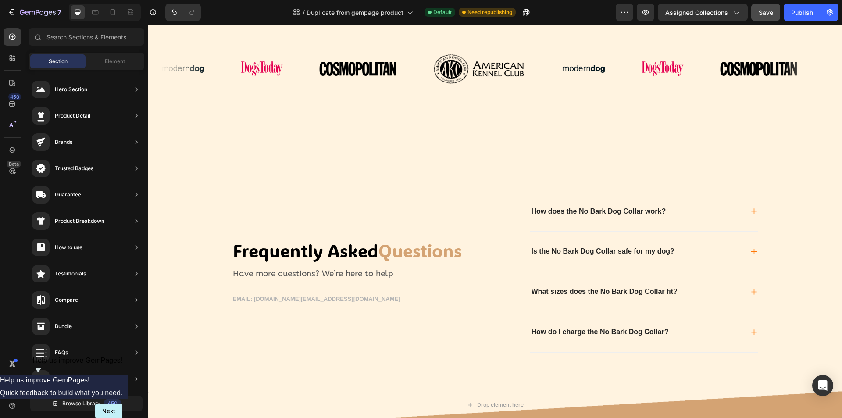
scroll to position [432, 0]
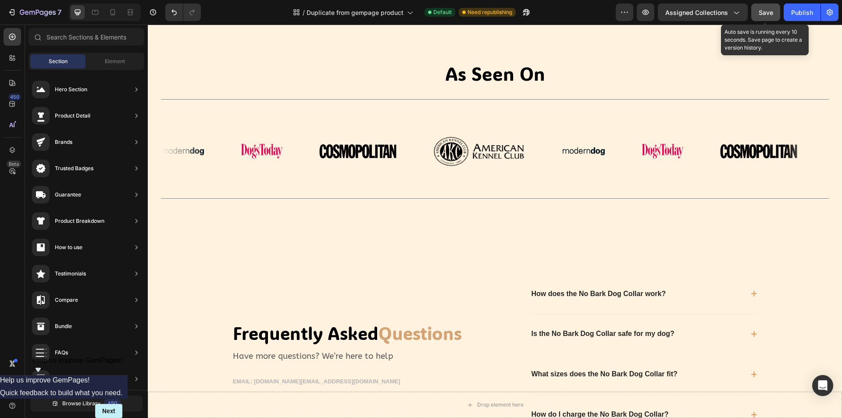
click at [754, 9] on button "Save" at bounding box center [766, 13] width 29 height 18
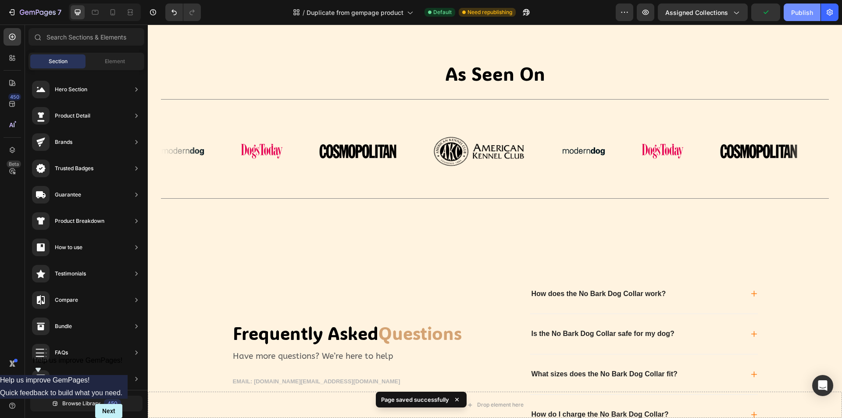
click at [805, 14] on div "Publish" at bounding box center [803, 12] width 22 height 9
